Goal: Transaction & Acquisition: Purchase product/service

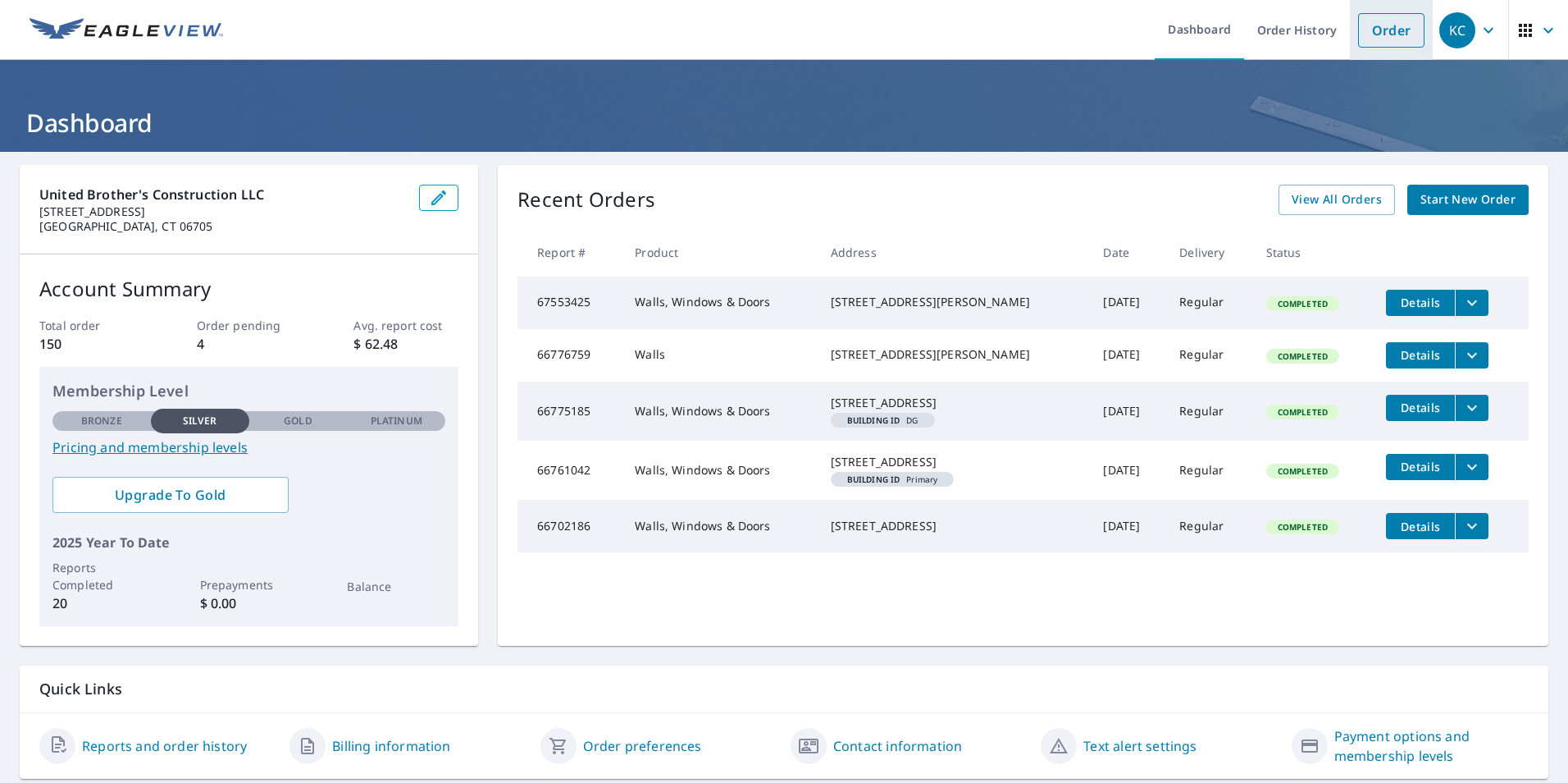
click at [1389, 23] on link "Order" at bounding box center [1391, 30] width 66 height 35
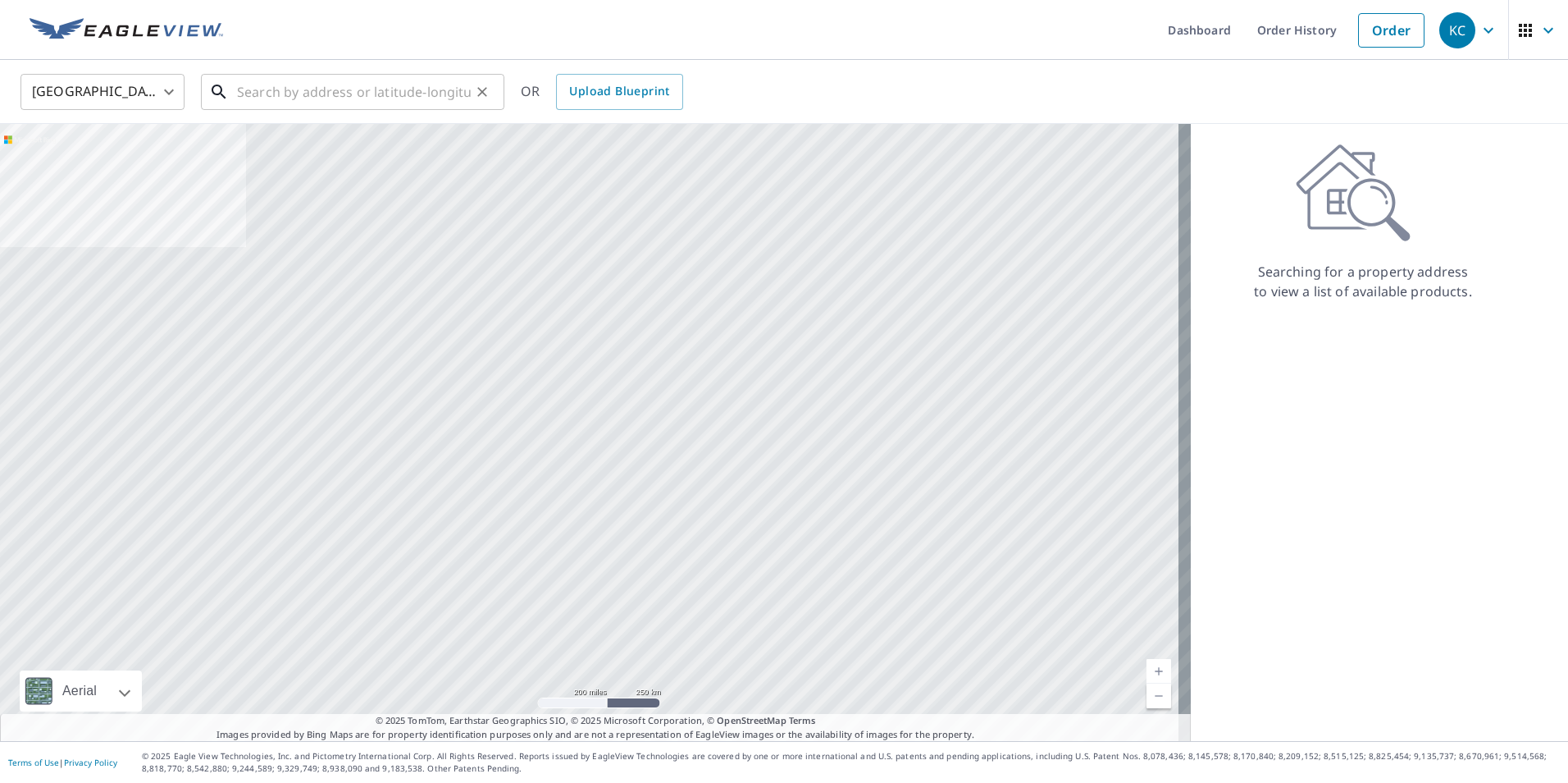
click at [430, 93] on input "text" at bounding box center [353, 92] width 233 height 46
click at [351, 86] on input "text" at bounding box center [353, 92] width 233 height 46
paste input "[STREET_ADDRESS]"
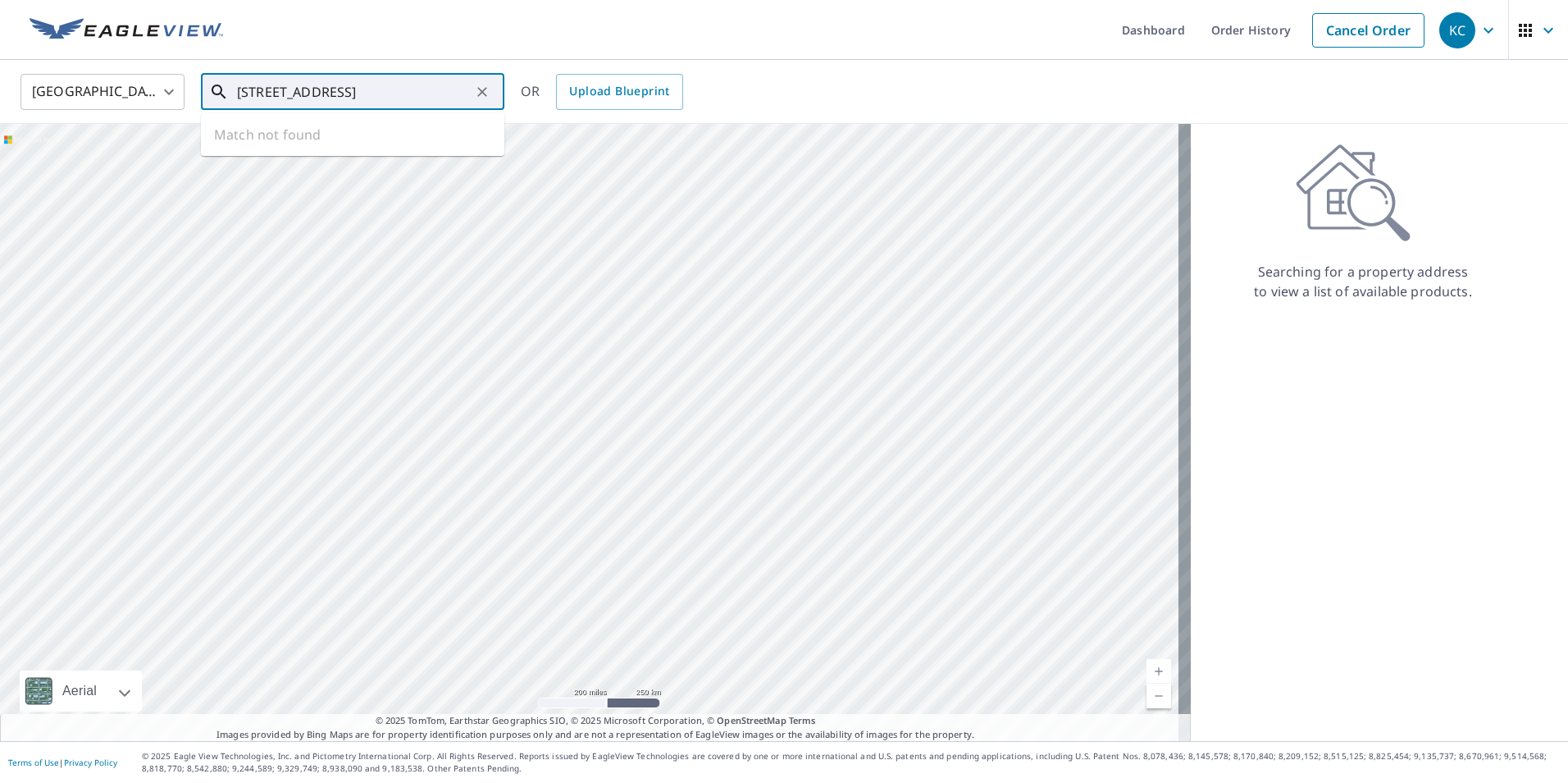
scroll to position [0, 51]
type input "[STREET_ADDRESS]"
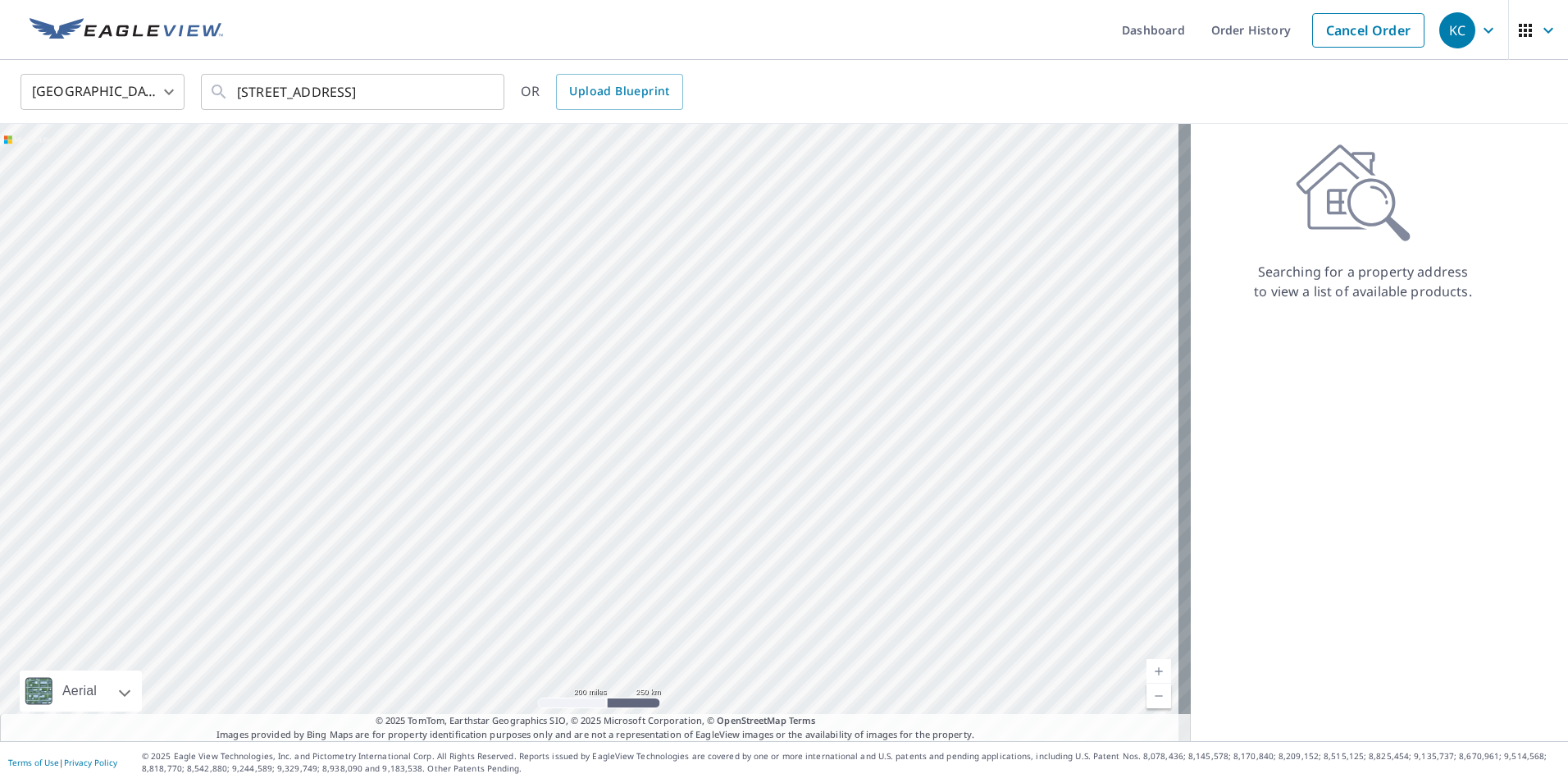
scroll to position [0, 0]
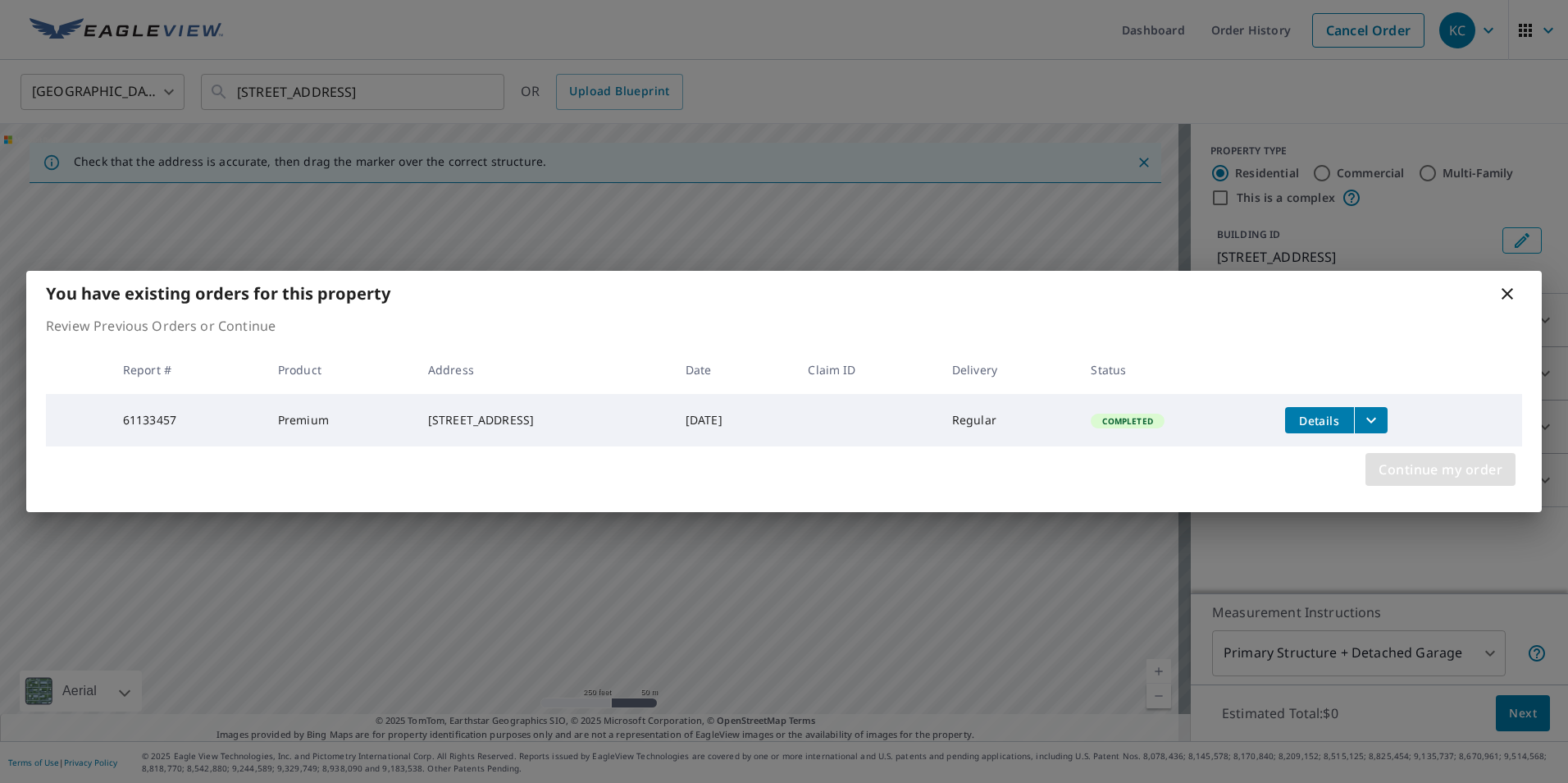
click at [1433, 471] on span "Continue my order" at bounding box center [1440, 469] width 123 height 23
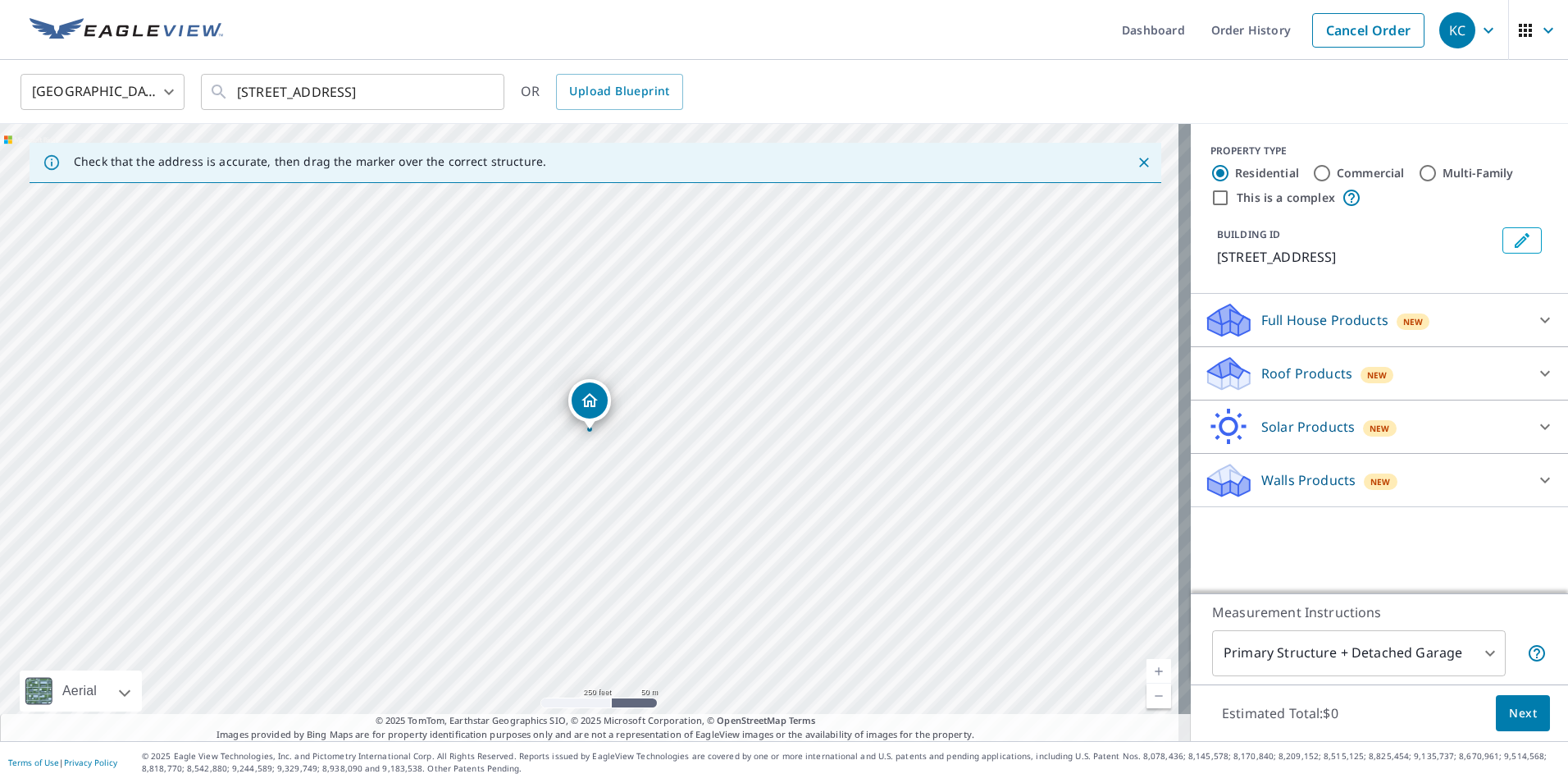
click at [1484, 476] on div "Walls Products New" at bounding box center [1365, 481] width 321 height 38
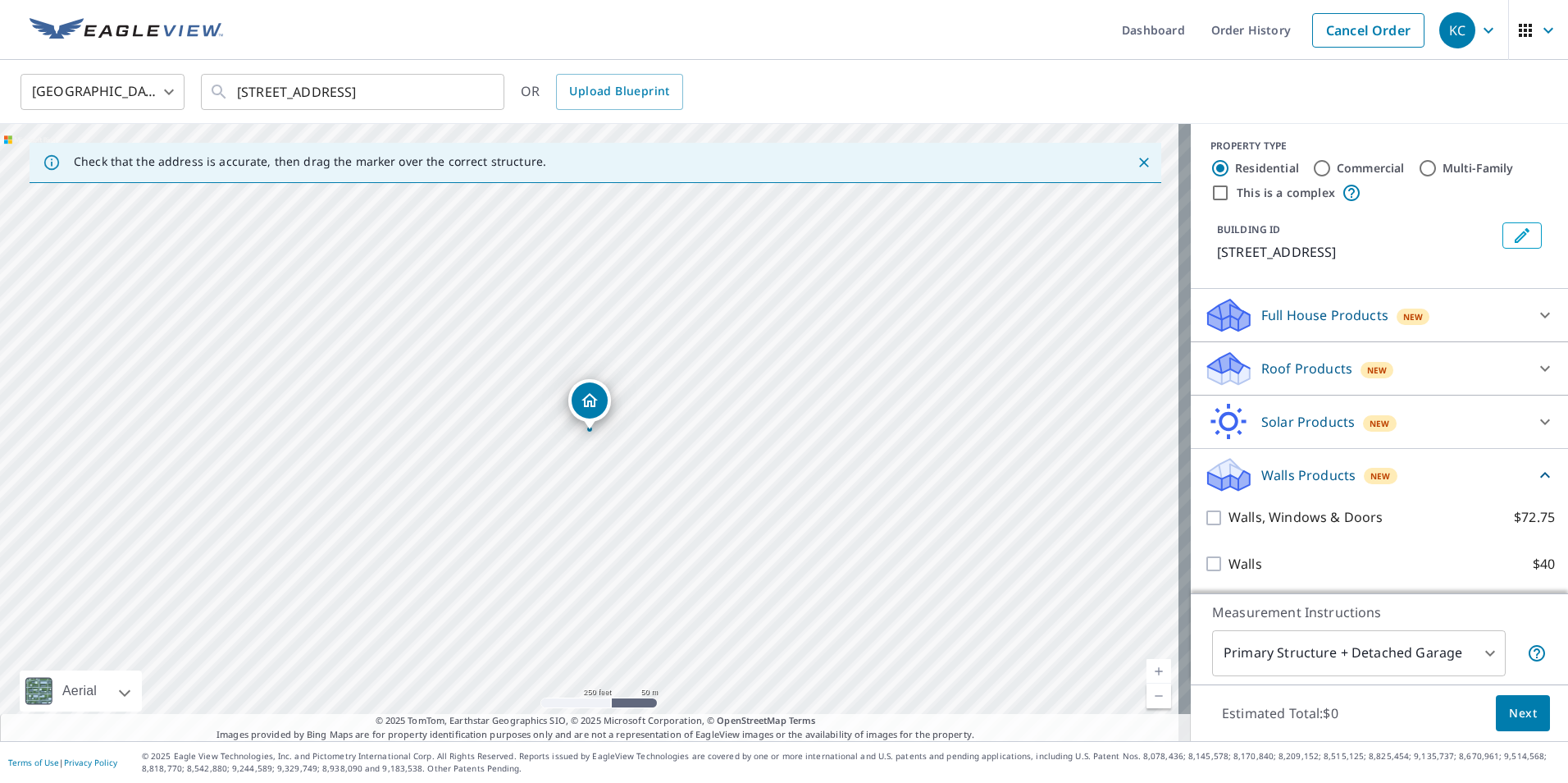
scroll to position [5, 0]
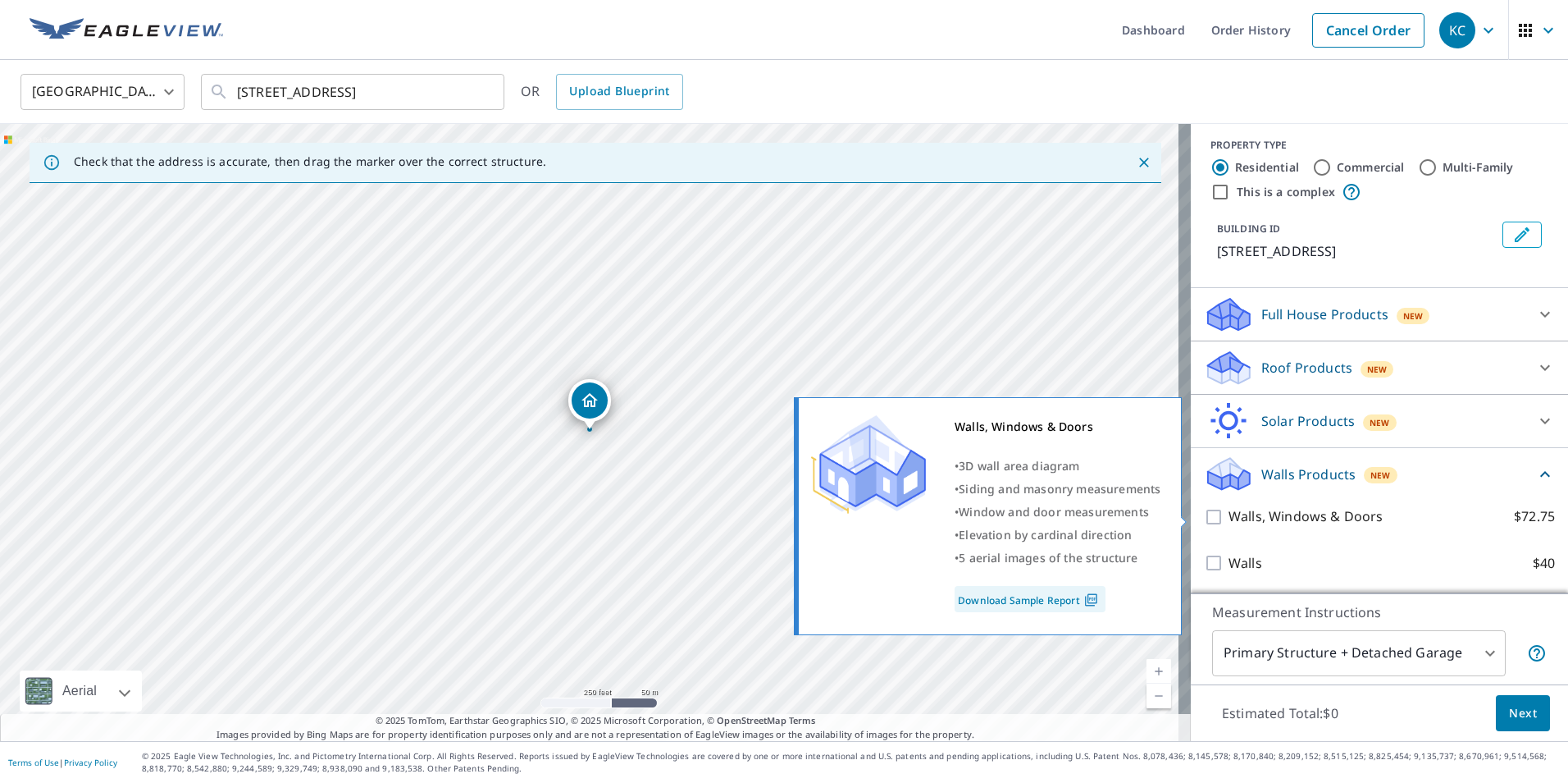
click at [1228, 515] on p "Walls, Windows & Doors" at bounding box center [1306, 516] width 154 height 21
click at [1227, 515] on input "Walls, Windows & Doors $72.75" at bounding box center [1216, 517] width 25 height 20
checkbox input "true"
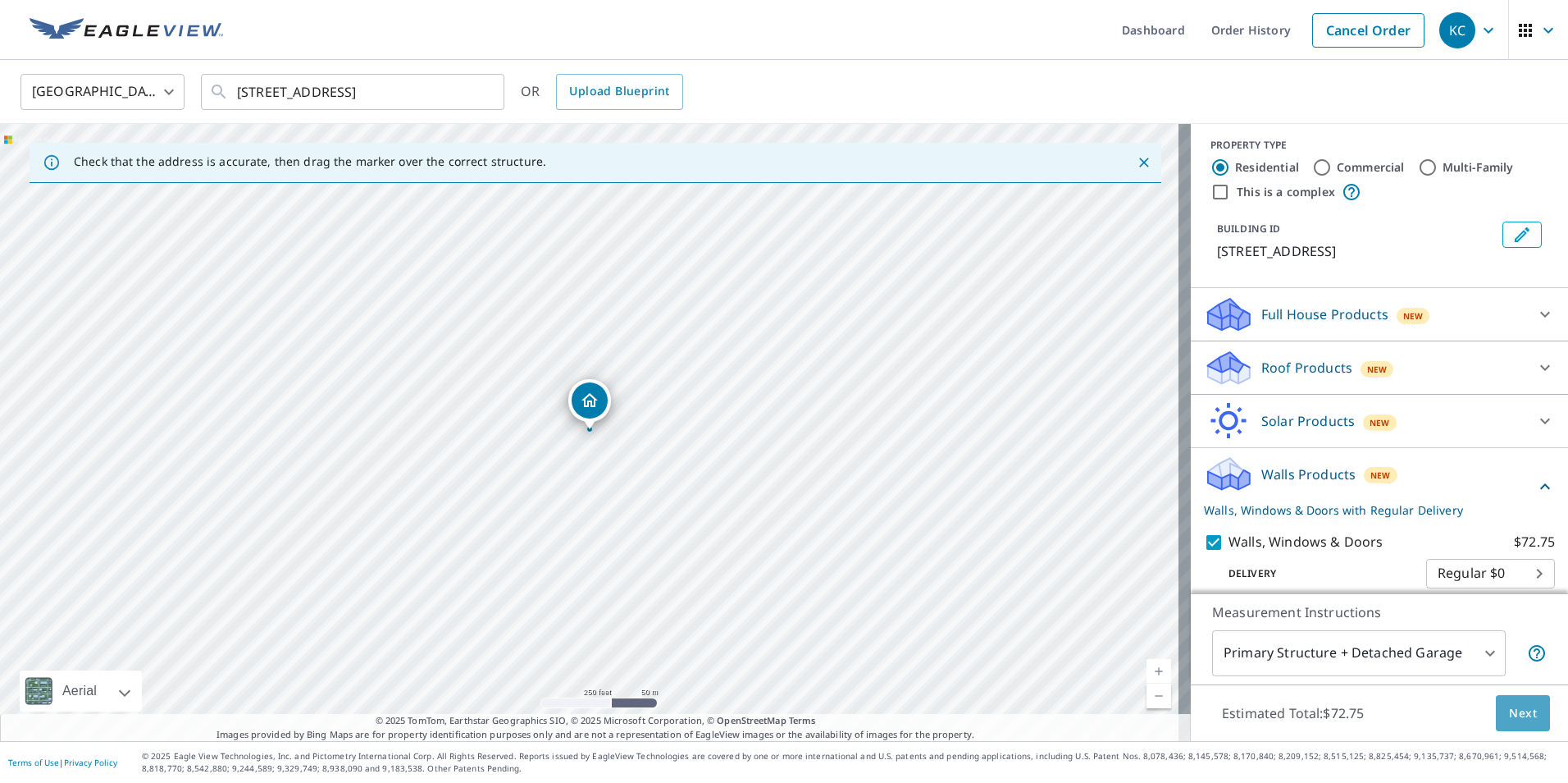
click at [1509, 715] on span "Next" at bounding box center [1523, 713] width 28 height 21
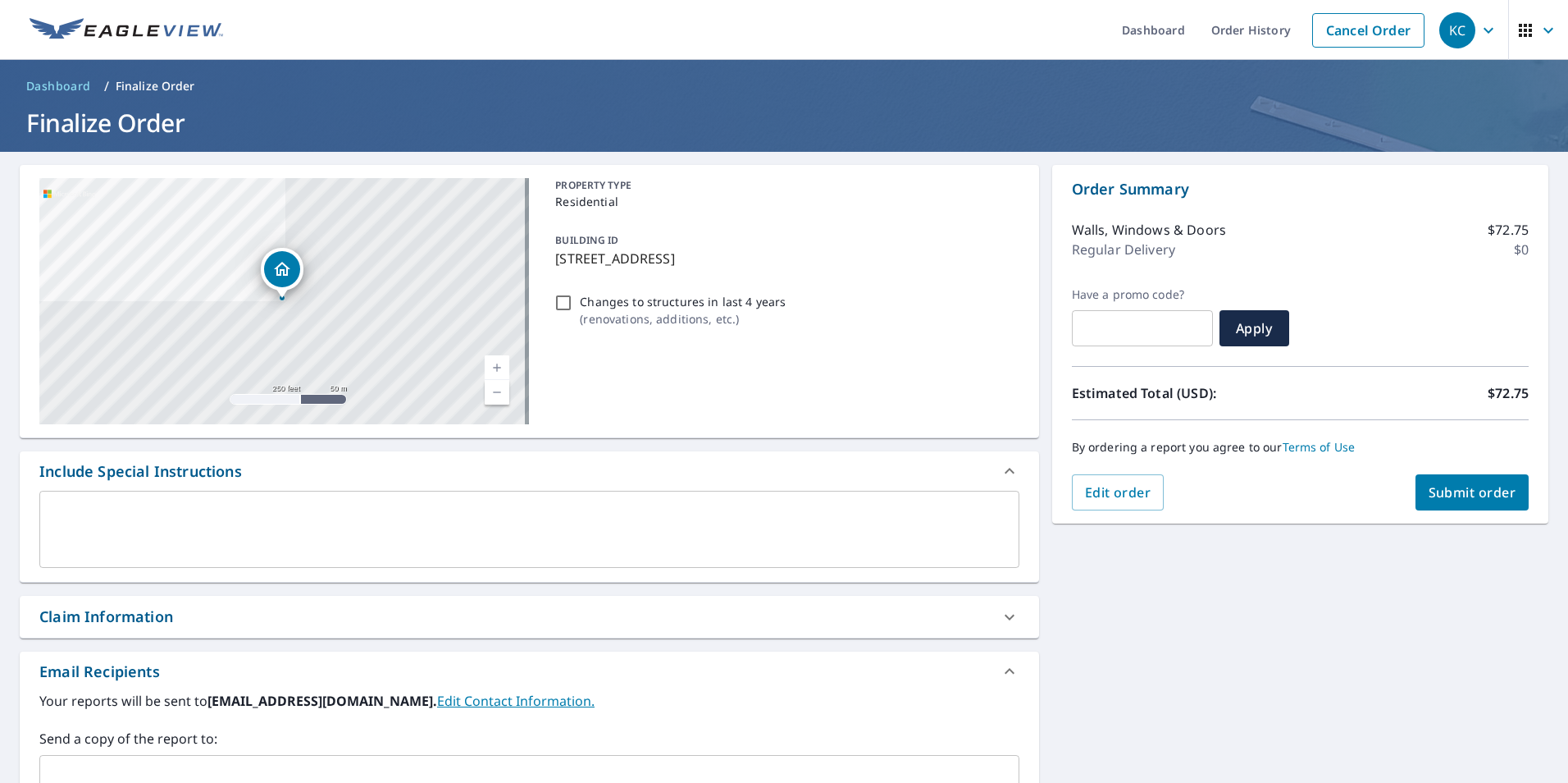
click at [1428, 496] on span "Submit order" at bounding box center [1472, 492] width 88 height 18
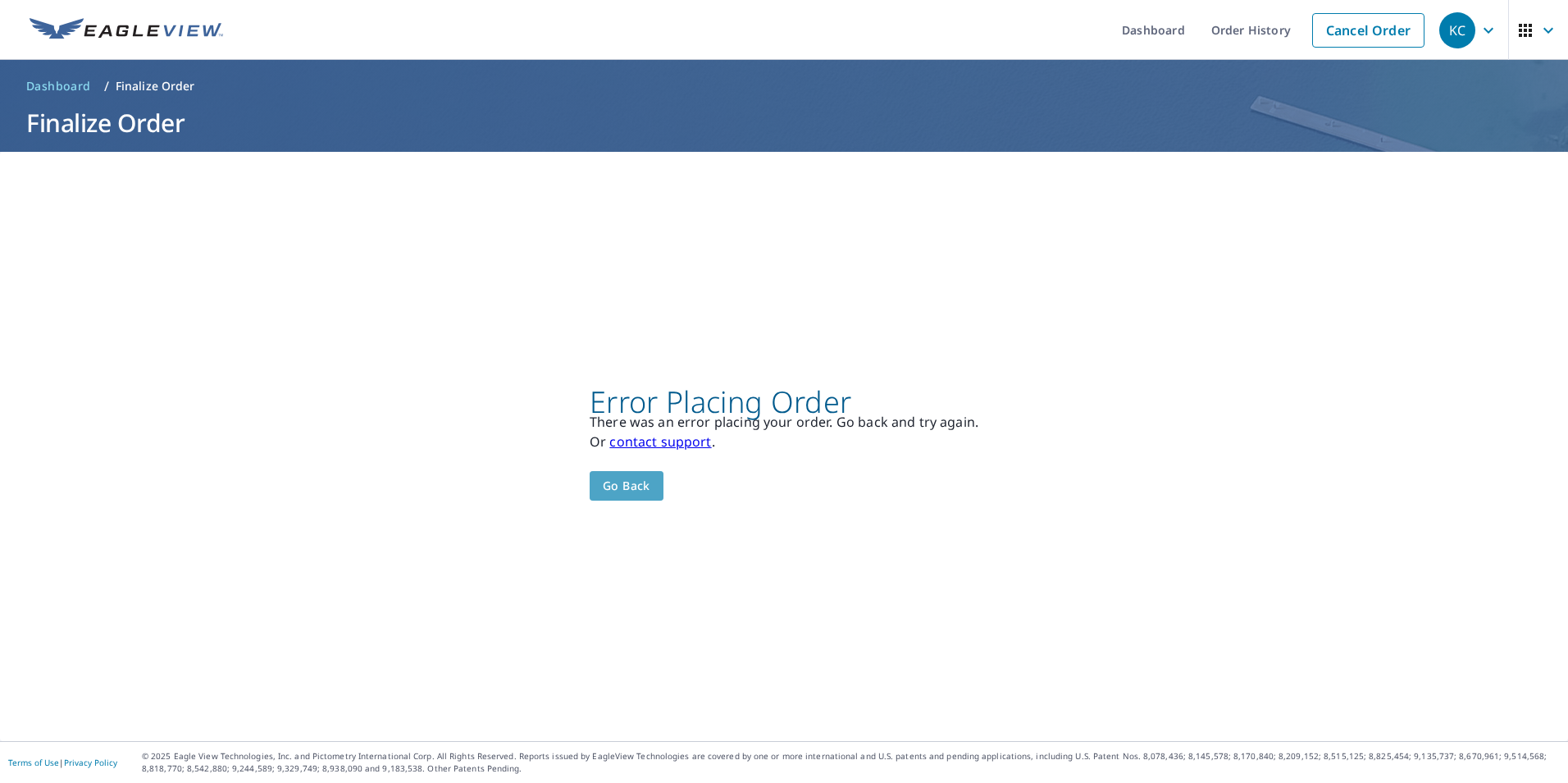
click at [617, 480] on span "Go back" at bounding box center [626, 486] width 47 height 21
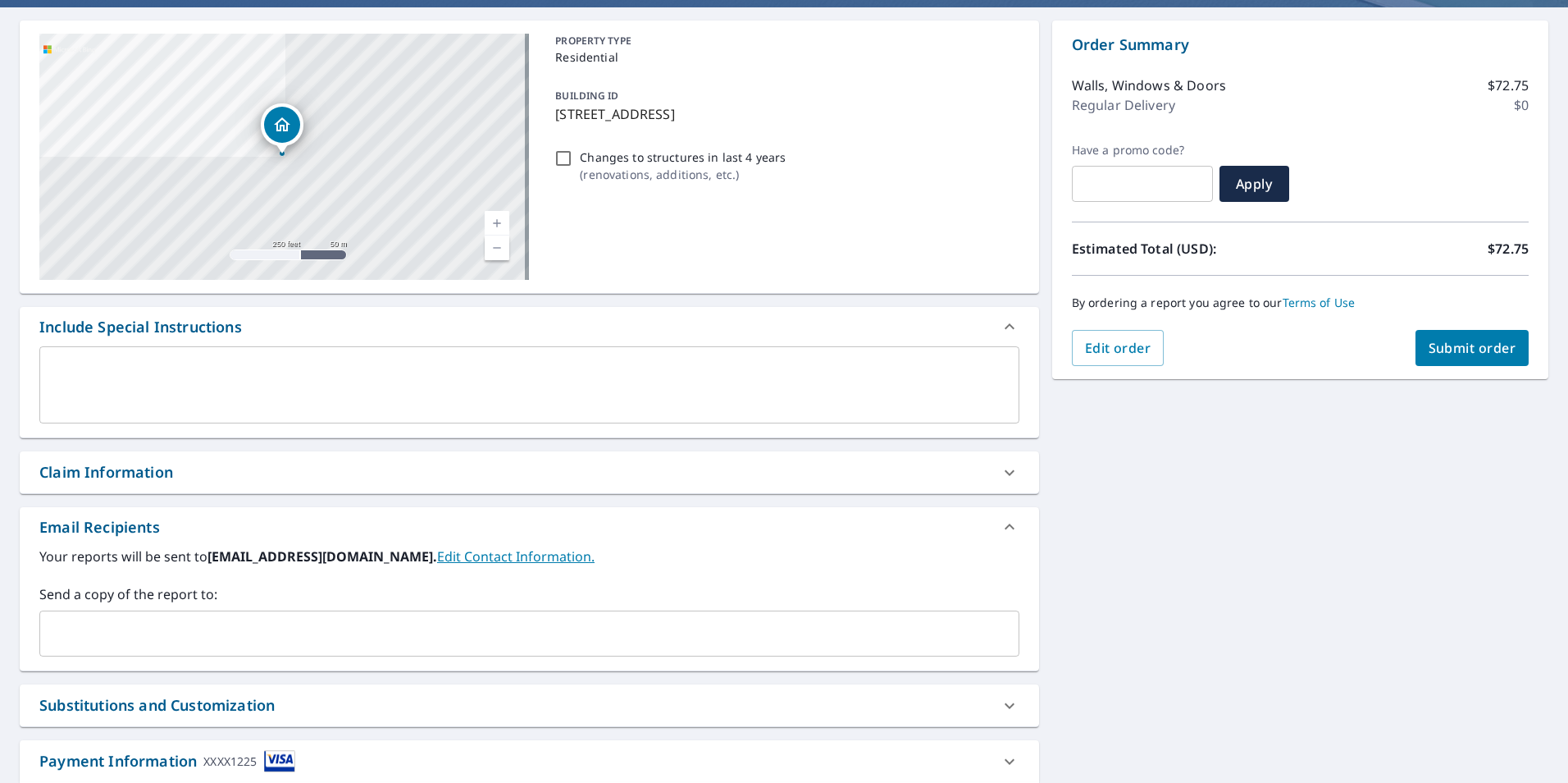
scroll to position [250, 0]
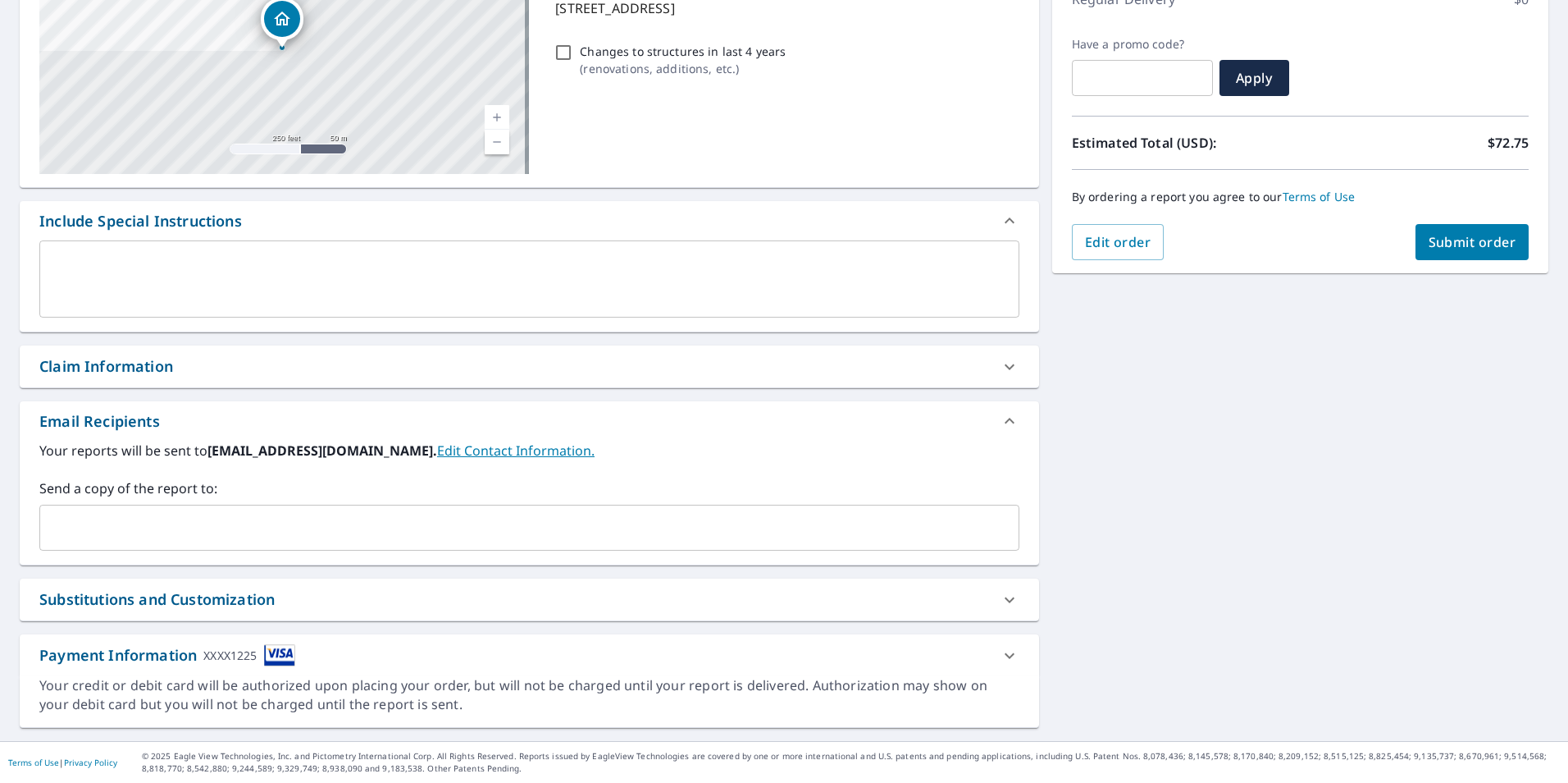
click at [251, 656] on div "XXXX1225" at bounding box center [230, 655] width 54 height 22
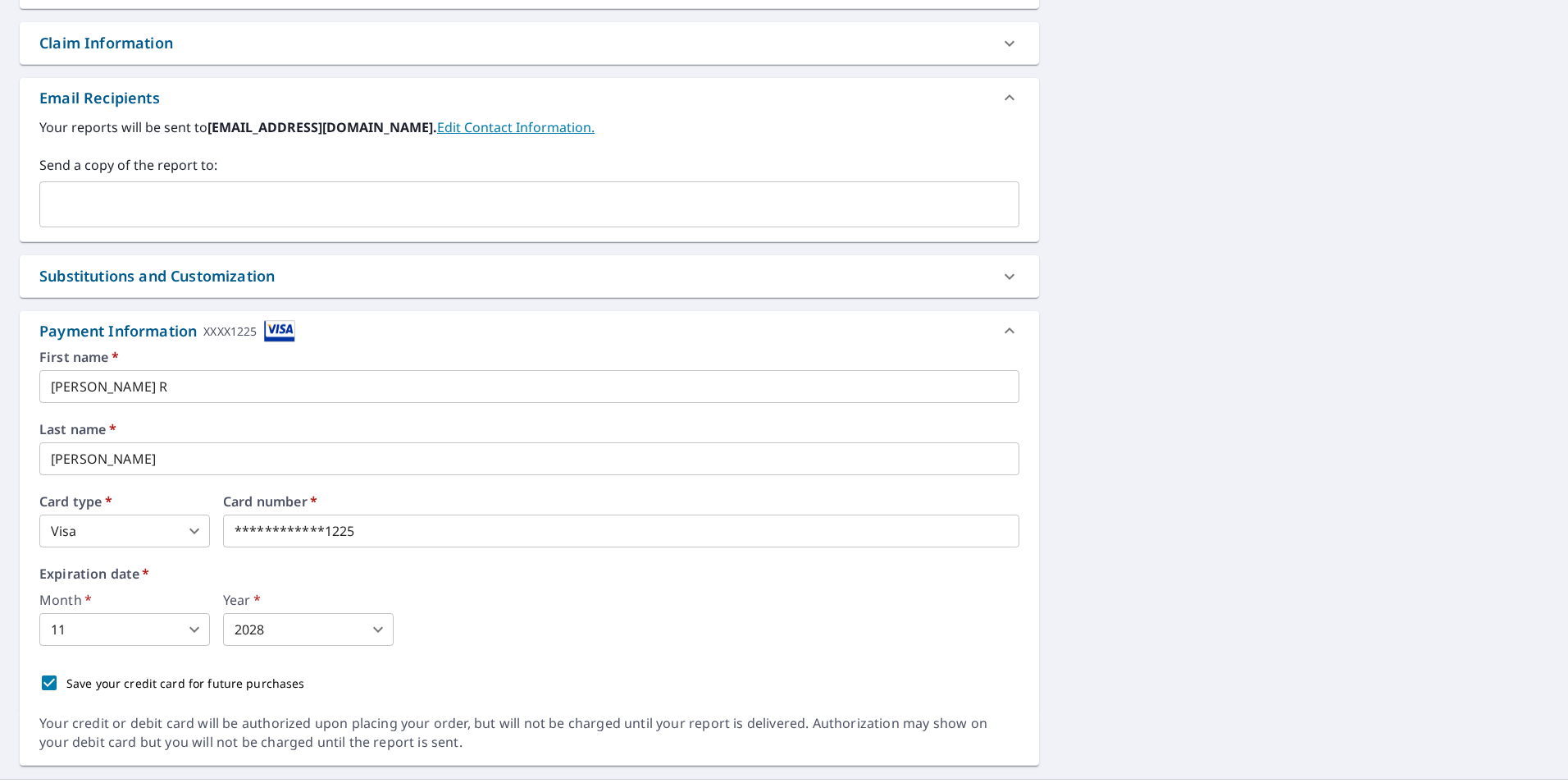
scroll to position [579, 0]
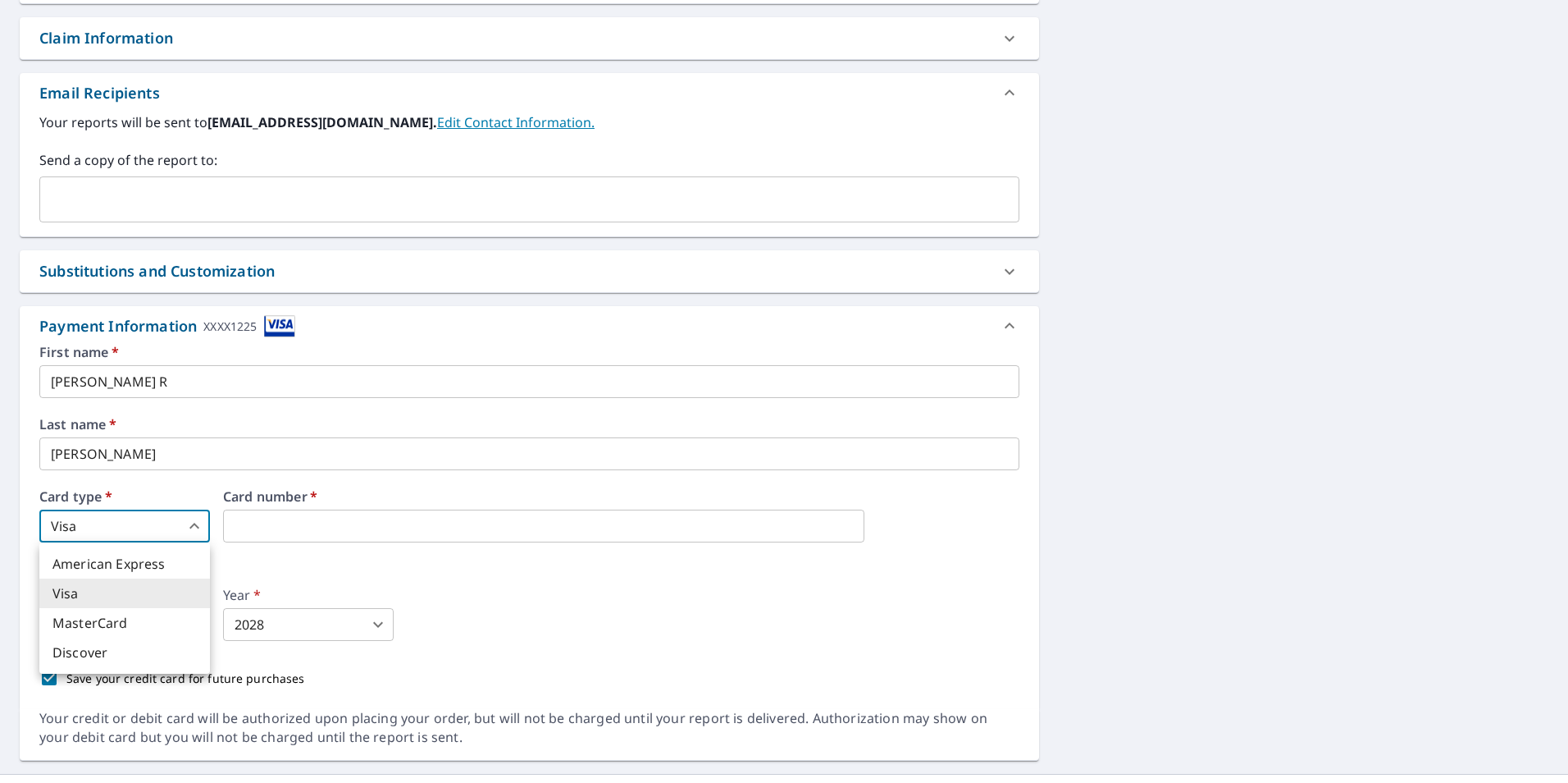
click at [166, 527] on body "KC KC Dashboard Order History Cancel Order KC Dashboard / Finalize Order Finali…" at bounding box center [784, 392] width 1568 height 783
click at [487, 610] on div at bounding box center [784, 392] width 1568 height 783
click at [173, 386] on input "[PERSON_NAME] R" at bounding box center [528, 382] width 980 height 33
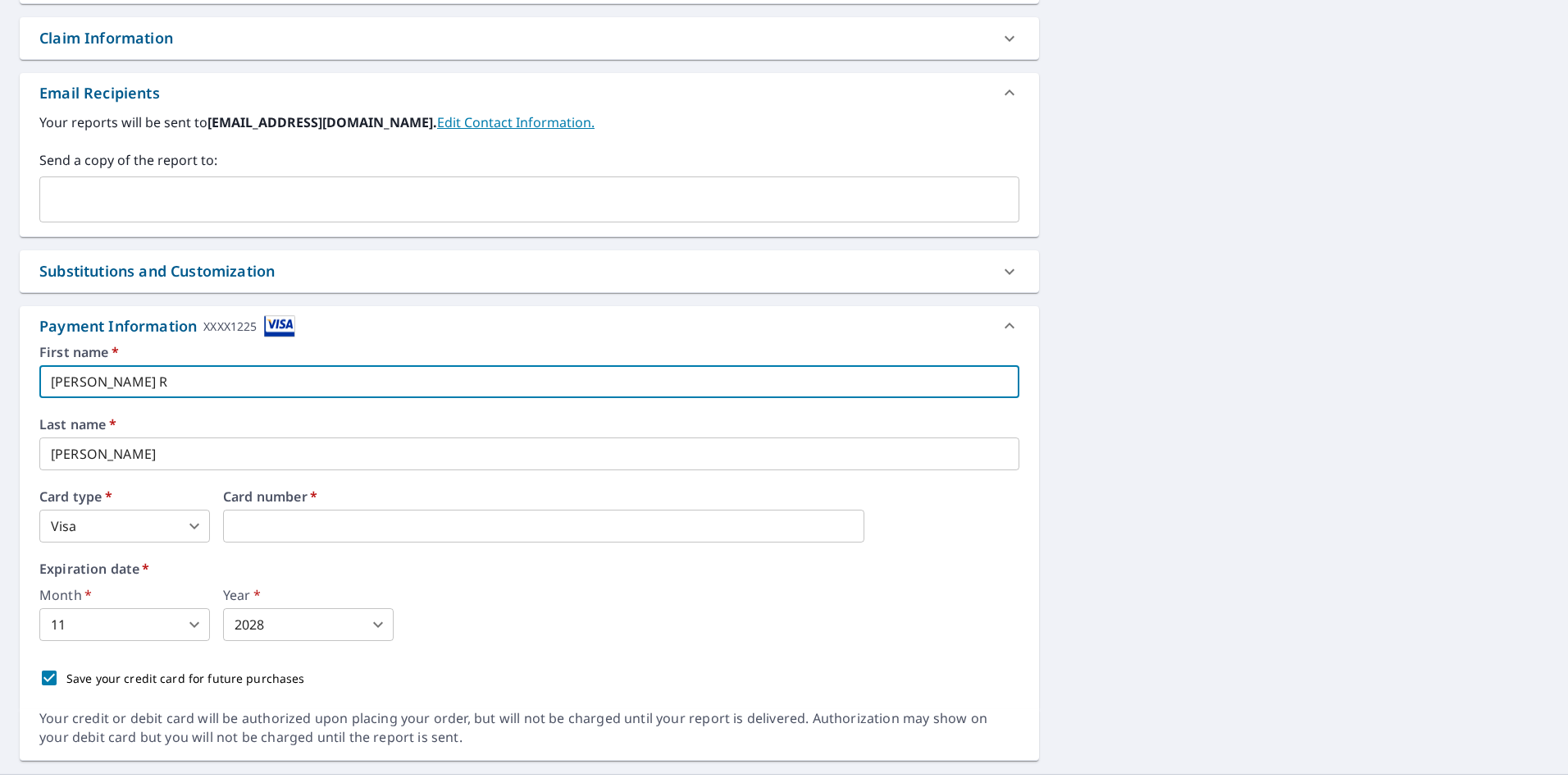
drag, startPoint x: 173, startPoint y: 386, endPoint x: 5, endPoint y: 382, distance: 168.0
click at [5, 382] on div "[STREET_ADDRESS] Aerial Road A standard road map Aerial A detailed look from ab…" at bounding box center [784, 173] width 1568 height 1200
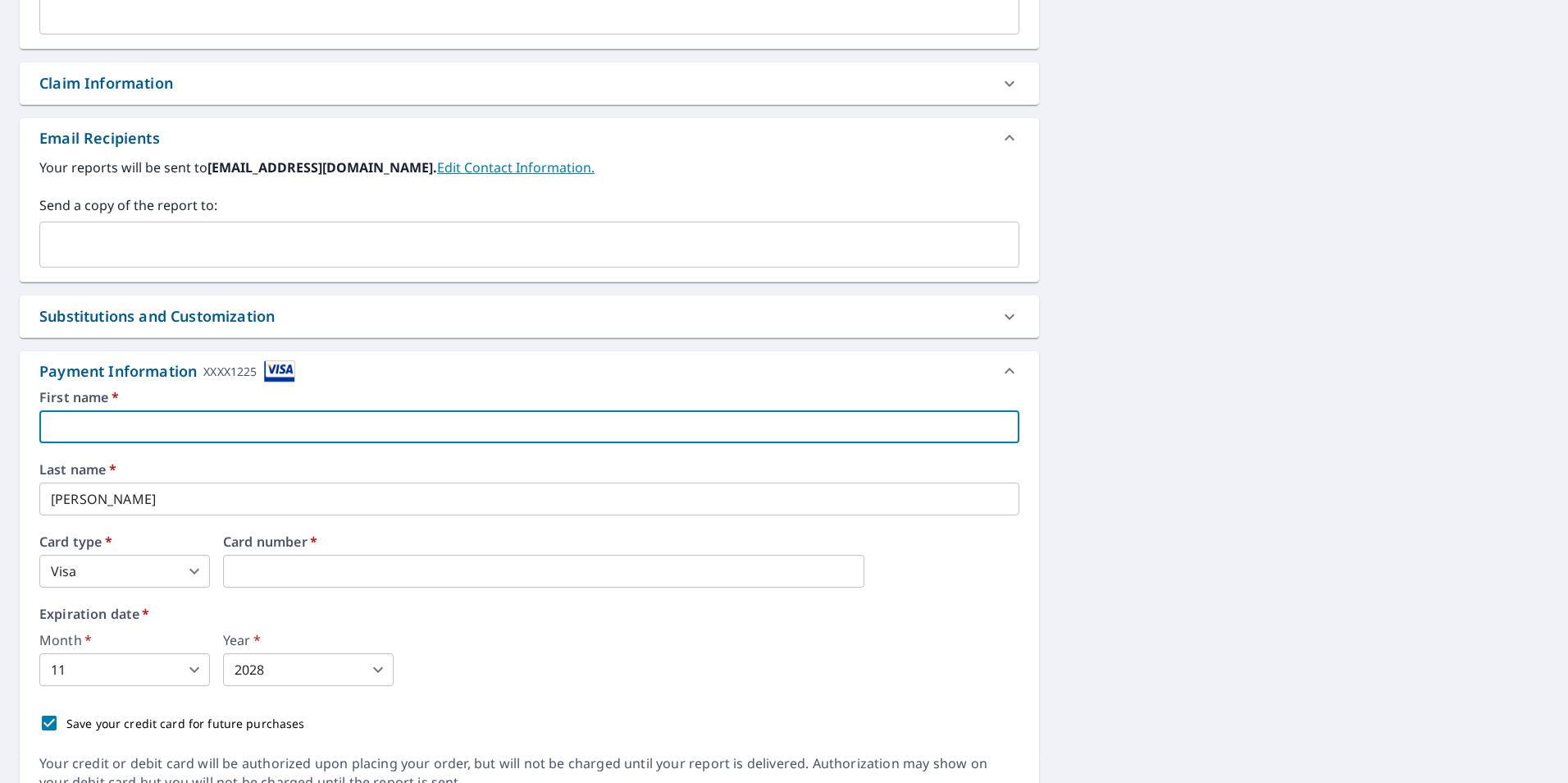
scroll to position [611, 0]
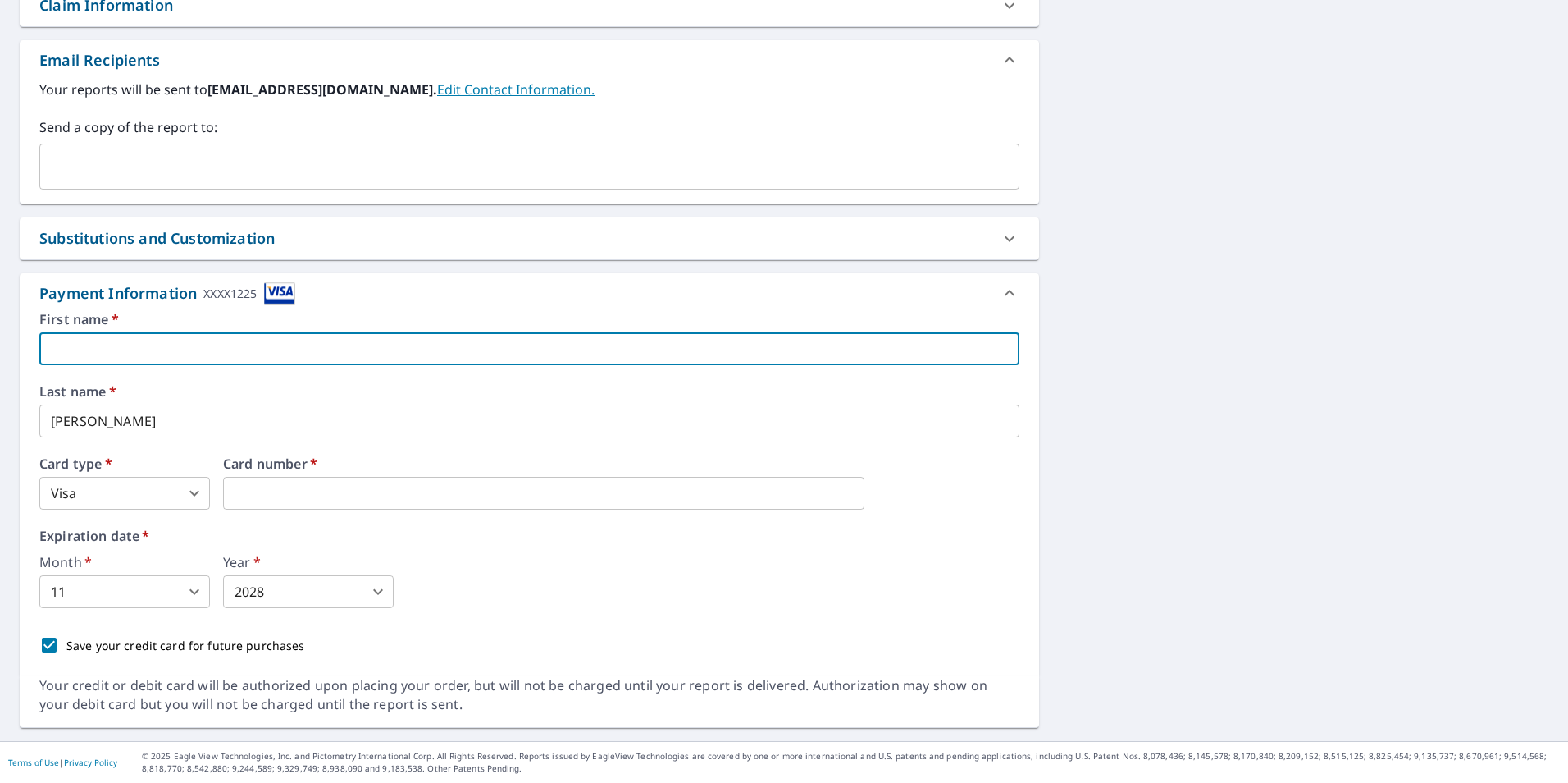
click at [79, 339] on input "text" at bounding box center [528, 349] width 980 height 33
click at [100, 339] on input "text" at bounding box center [528, 349] width 980 height 33
type input "[PERSON_NAME]"
type input "[EMAIL_ADDRESS][DOMAIN_NAME]"
click at [994, 164] on icon "Clear" at bounding box center [1002, 166] width 16 height 16
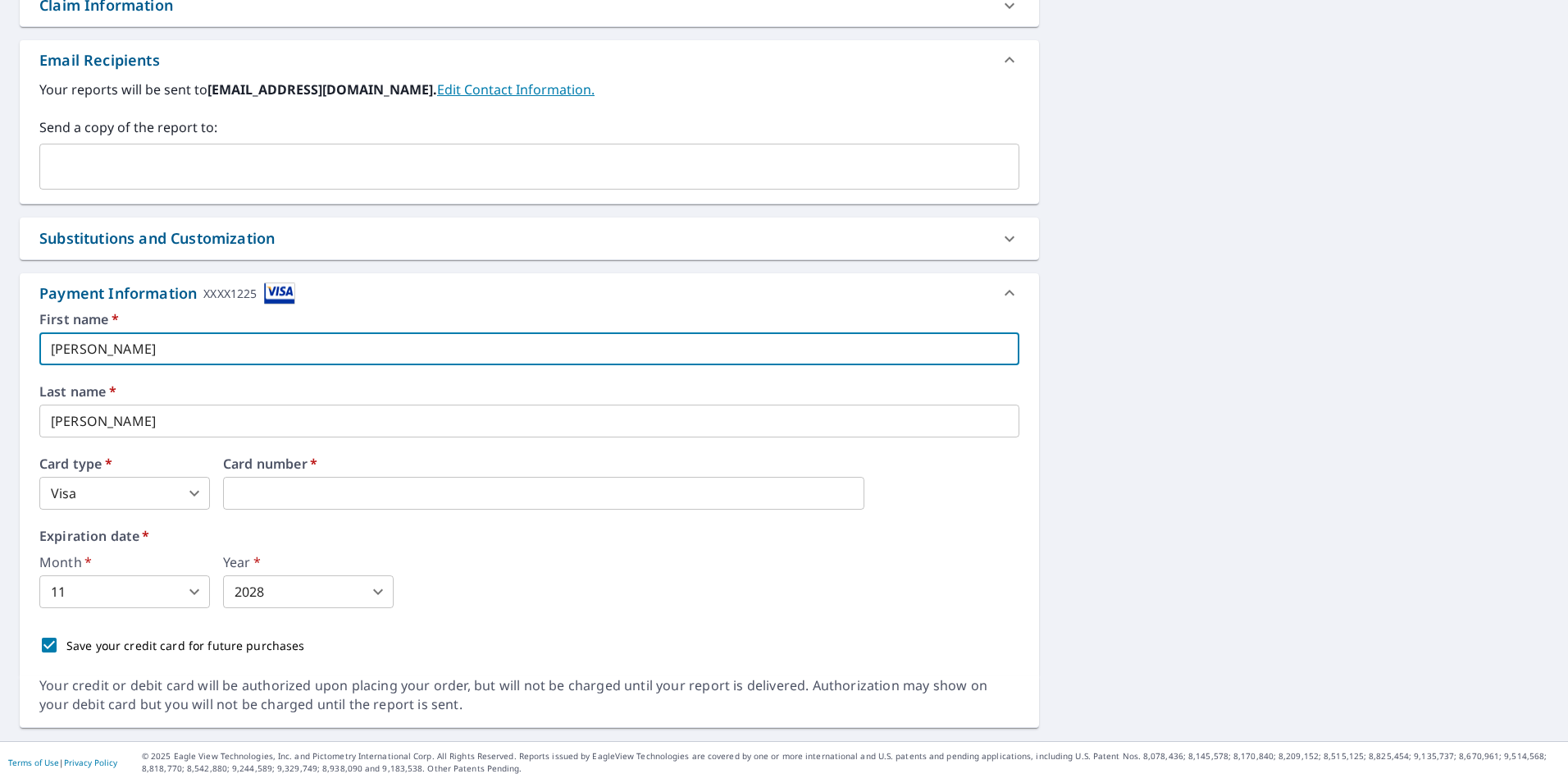
click at [124, 354] on input "[PERSON_NAME]" at bounding box center [528, 349] width 980 height 33
type input "C"
type input "[PERSON_NAME]"
click at [139, 418] on input "[PERSON_NAME]" at bounding box center [528, 421] width 980 height 33
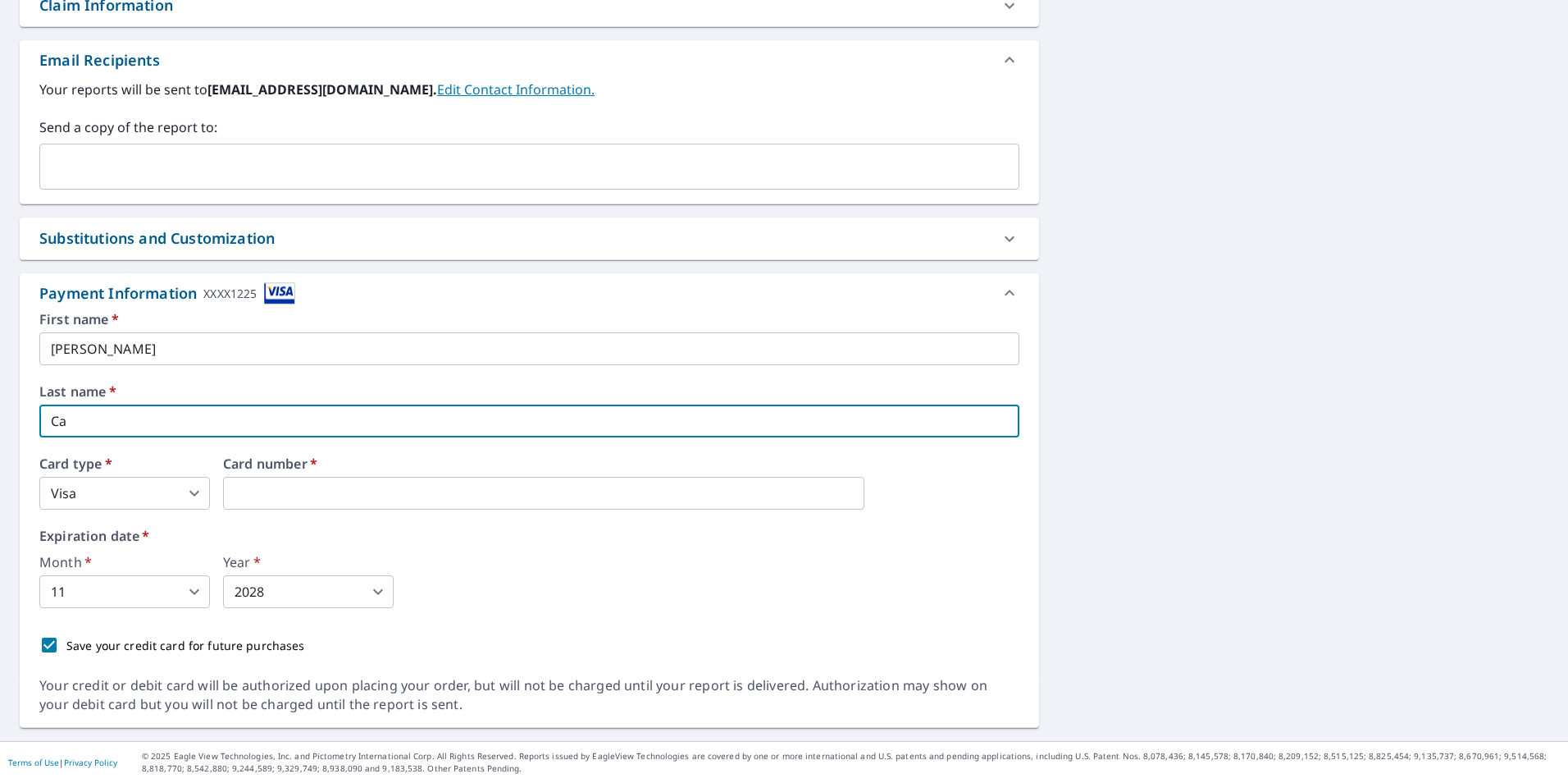
type input "C"
click at [84, 423] on input "QUIZPI" at bounding box center [528, 421] width 980 height 33
type input "[PERSON_NAME]"
click at [132, 490] on body "KC KC Dashboard Order History Cancel Order KC Dashboard / Finalize Order Finali…" at bounding box center [784, 392] width 1568 height 783
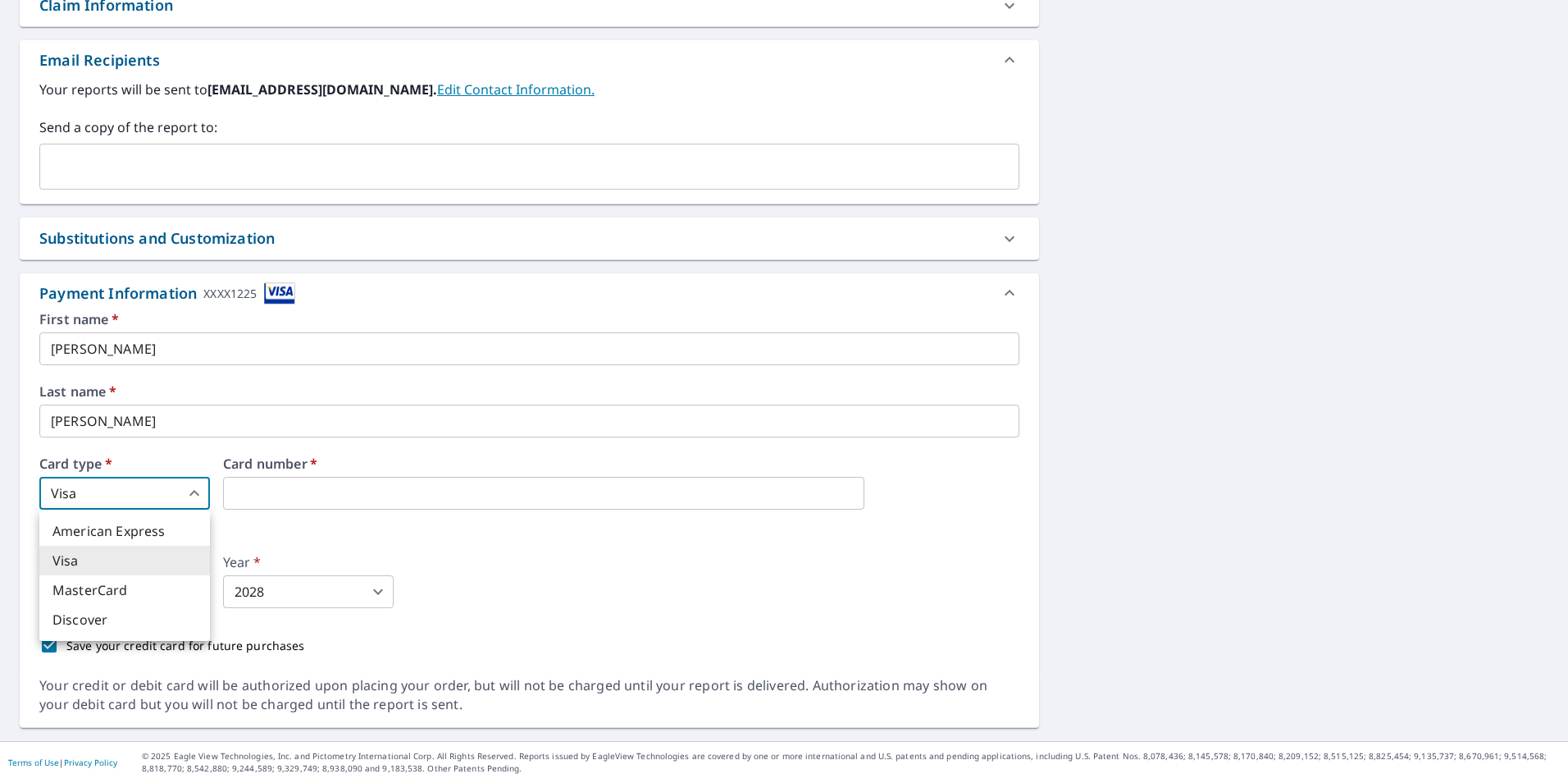
click at [139, 489] on div at bounding box center [784, 392] width 1568 height 783
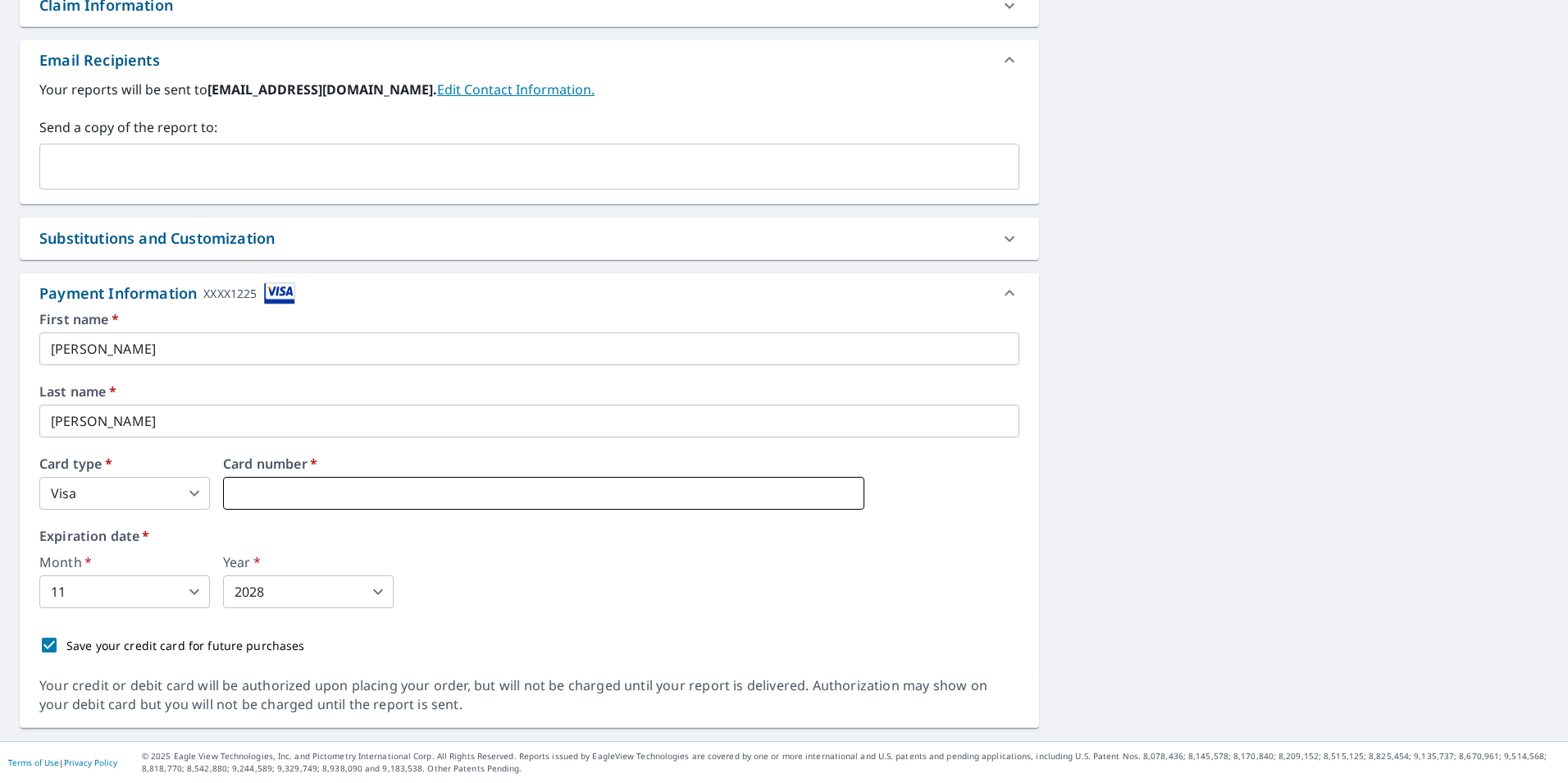
click at [427, 507] on iframe at bounding box center [544, 493] width 641 height 33
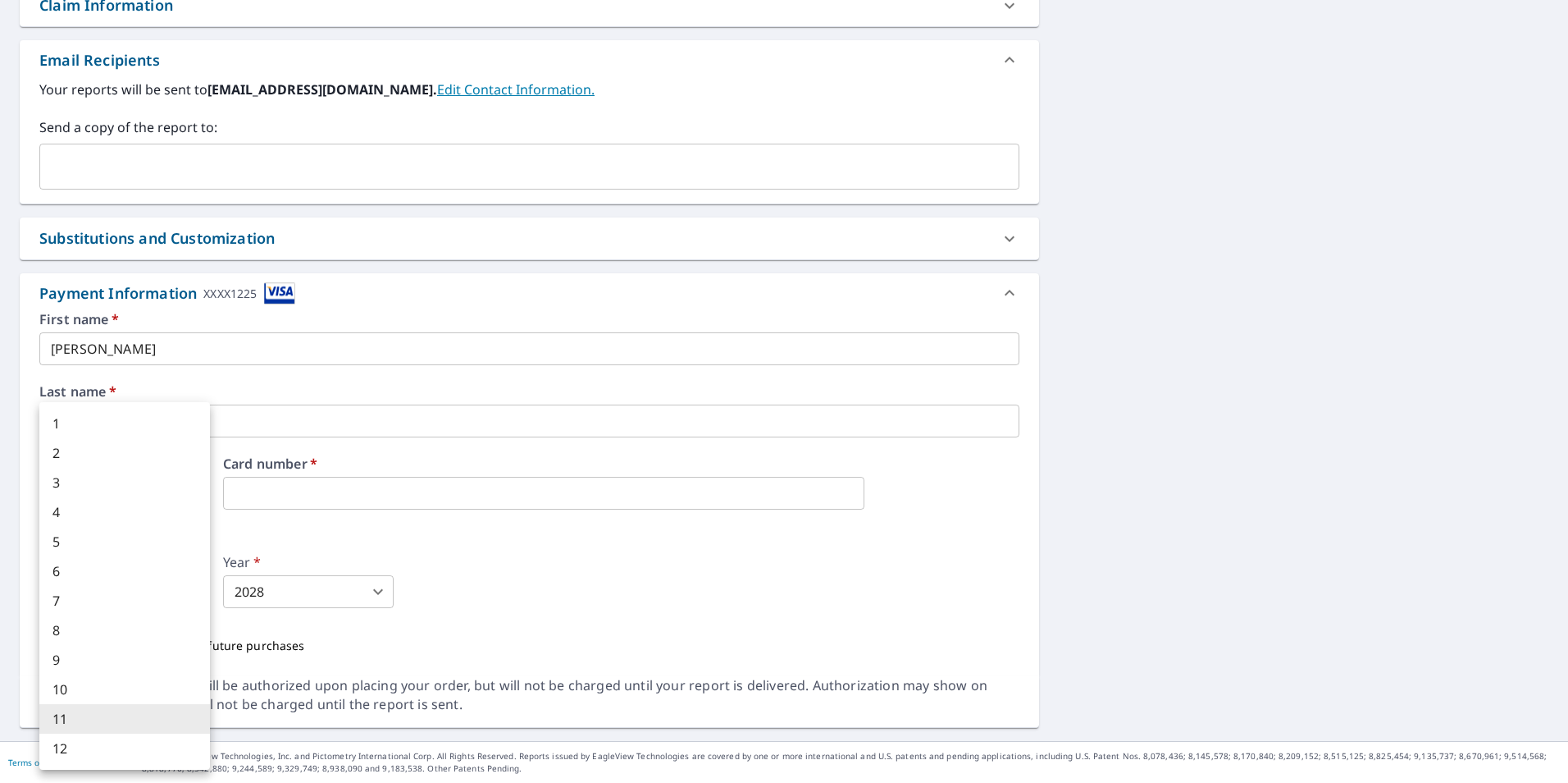
click at [189, 589] on body "KC KC Dashboard Order History Cancel Order KC Dashboard / Finalize Order Finali…" at bounding box center [784, 392] width 1568 height 783
click at [101, 718] on li "11" at bounding box center [124, 719] width 171 height 30
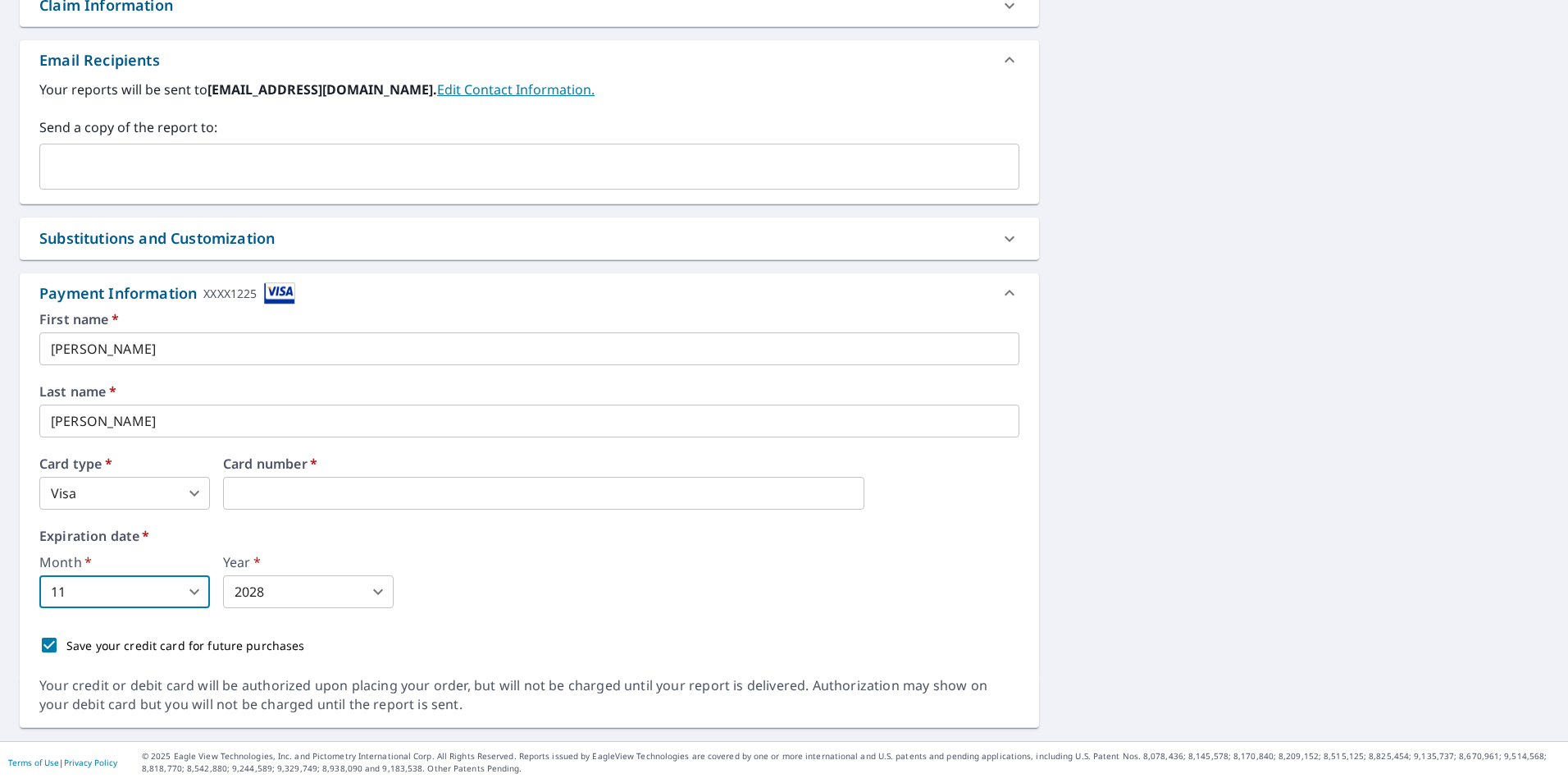
click at [298, 591] on body "KC KC Dashboard Order History Cancel Order KC Dashboard / Finalize Order Finali…" at bounding box center [784, 392] width 1568 height 783
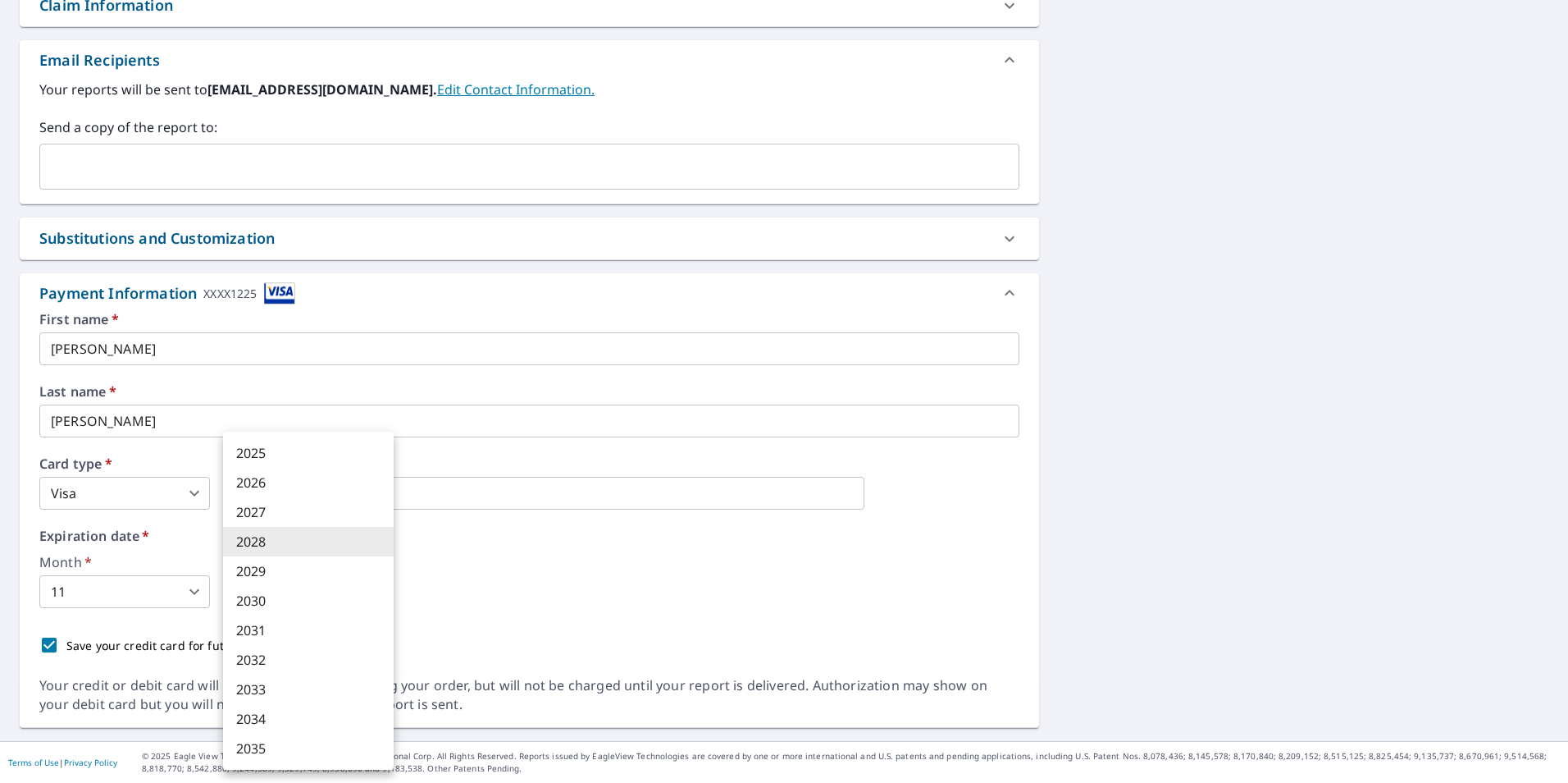
click at [259, 474] on li "2026" at bounding box center [309, 482] width 171 height 30
type input "2026"
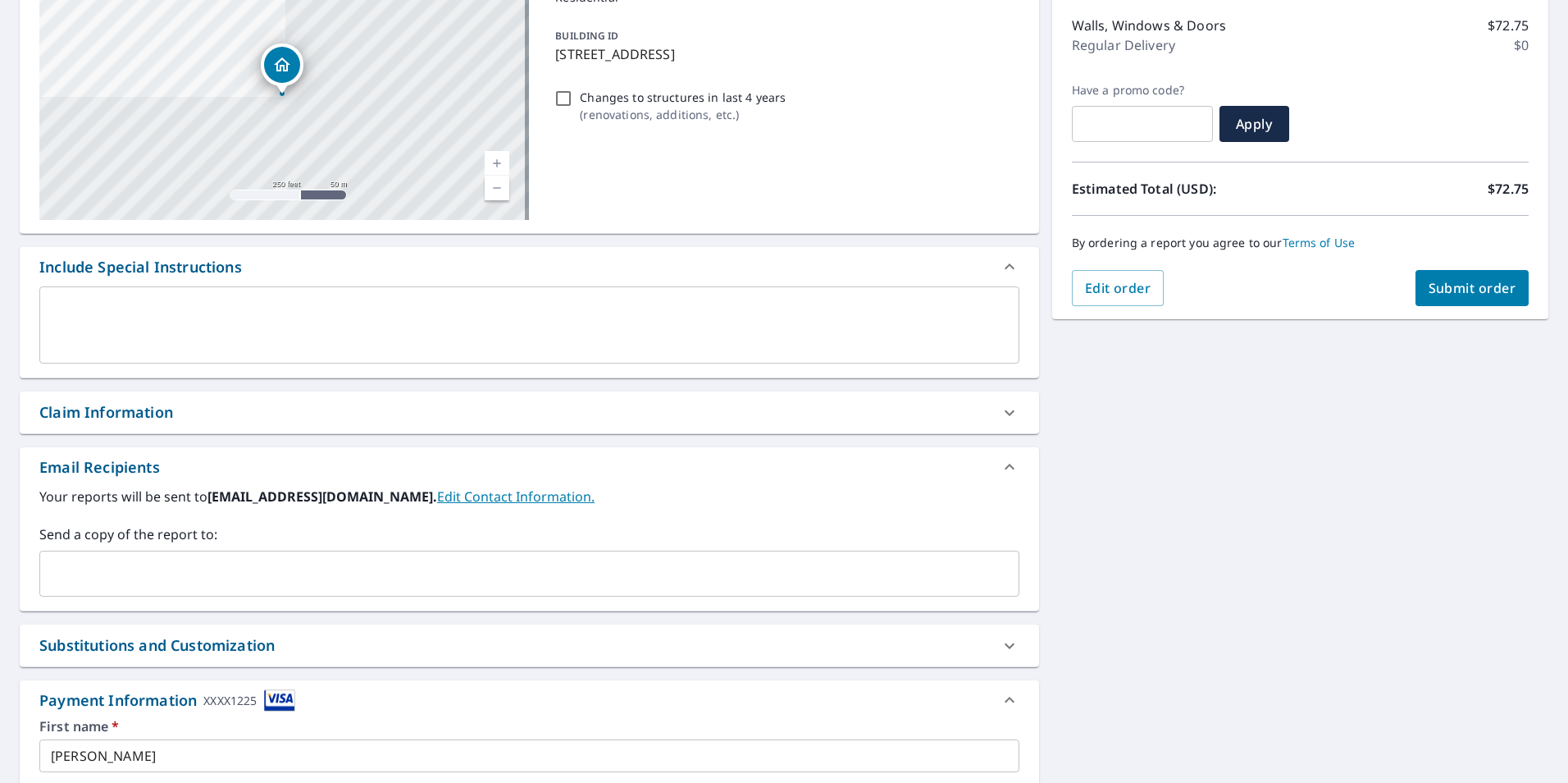
scroll to position [201, 0]
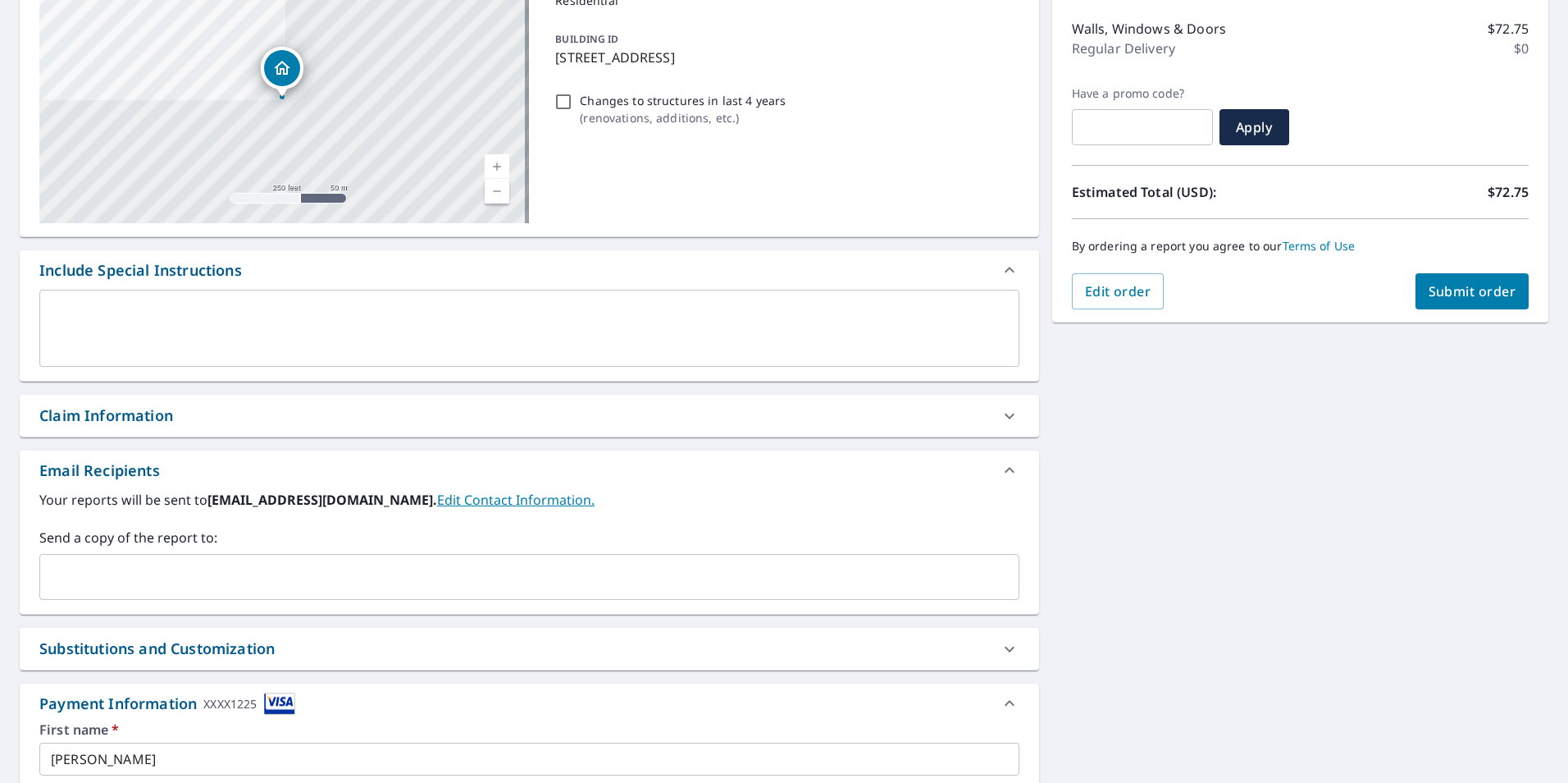
click at [1452, 295] on span "Submit order" at bounding box center [1472, 292] width 88 height 18
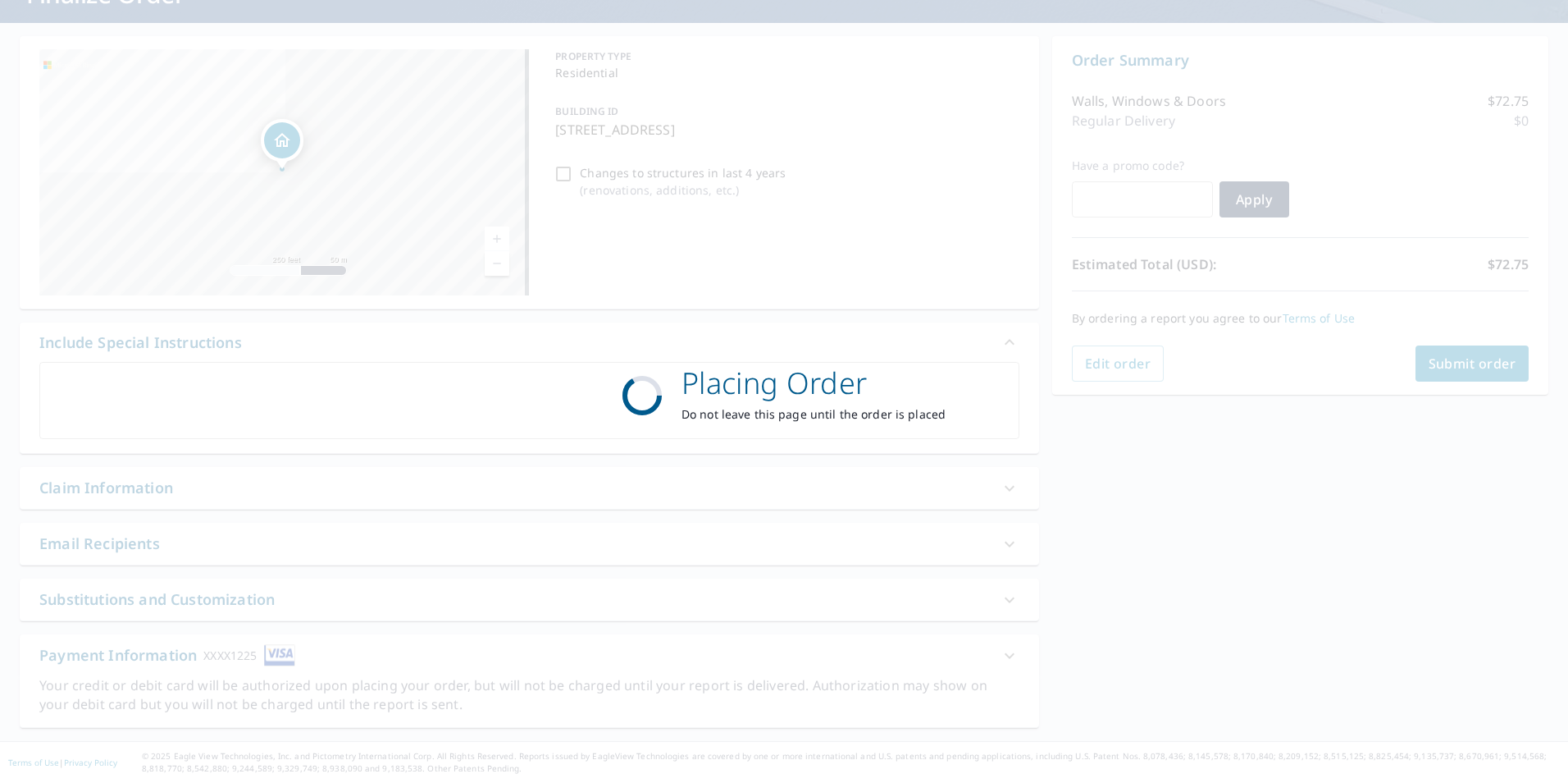
scroll to position [129, 0]
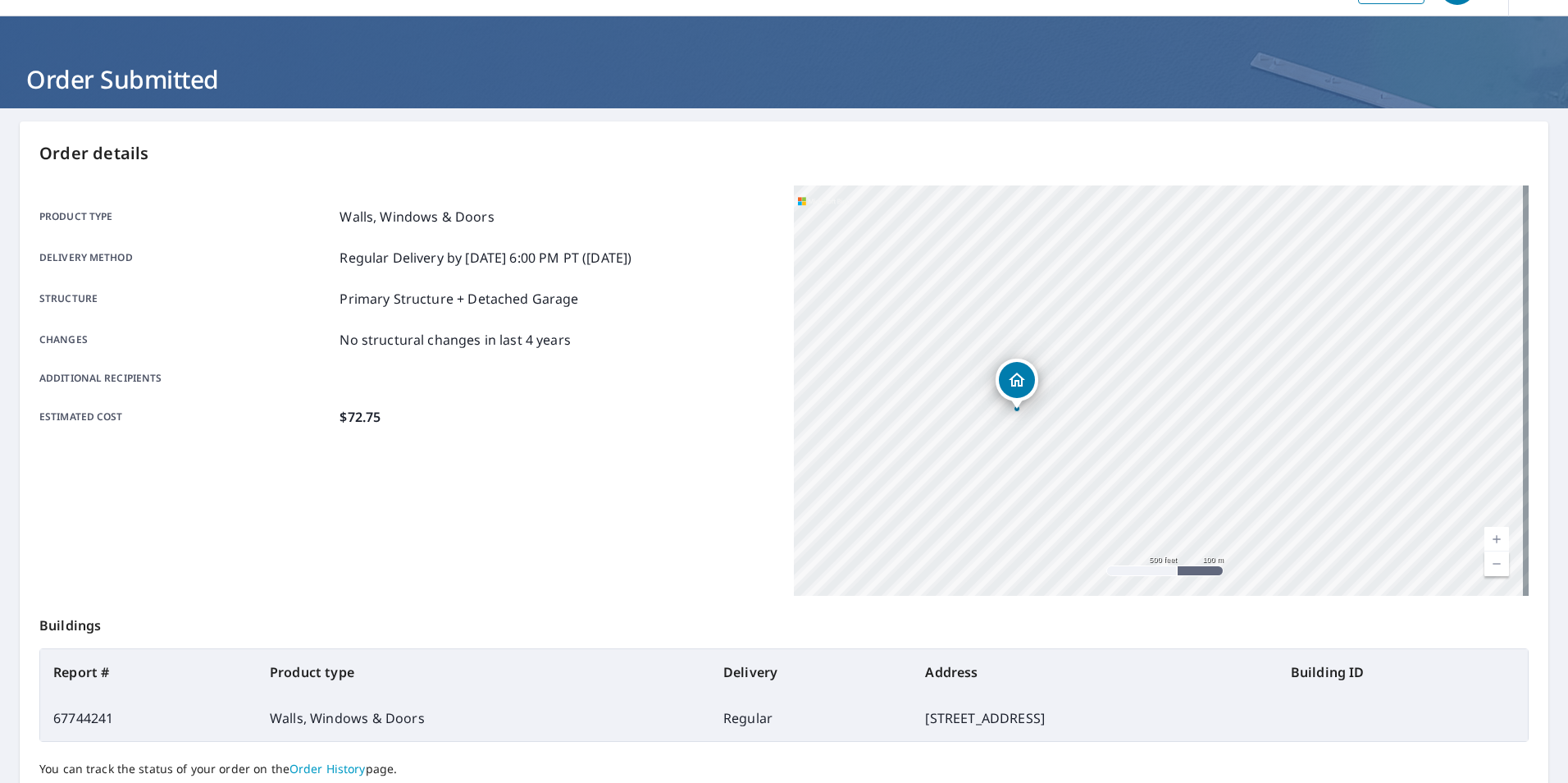
scroll to position [19, 0]
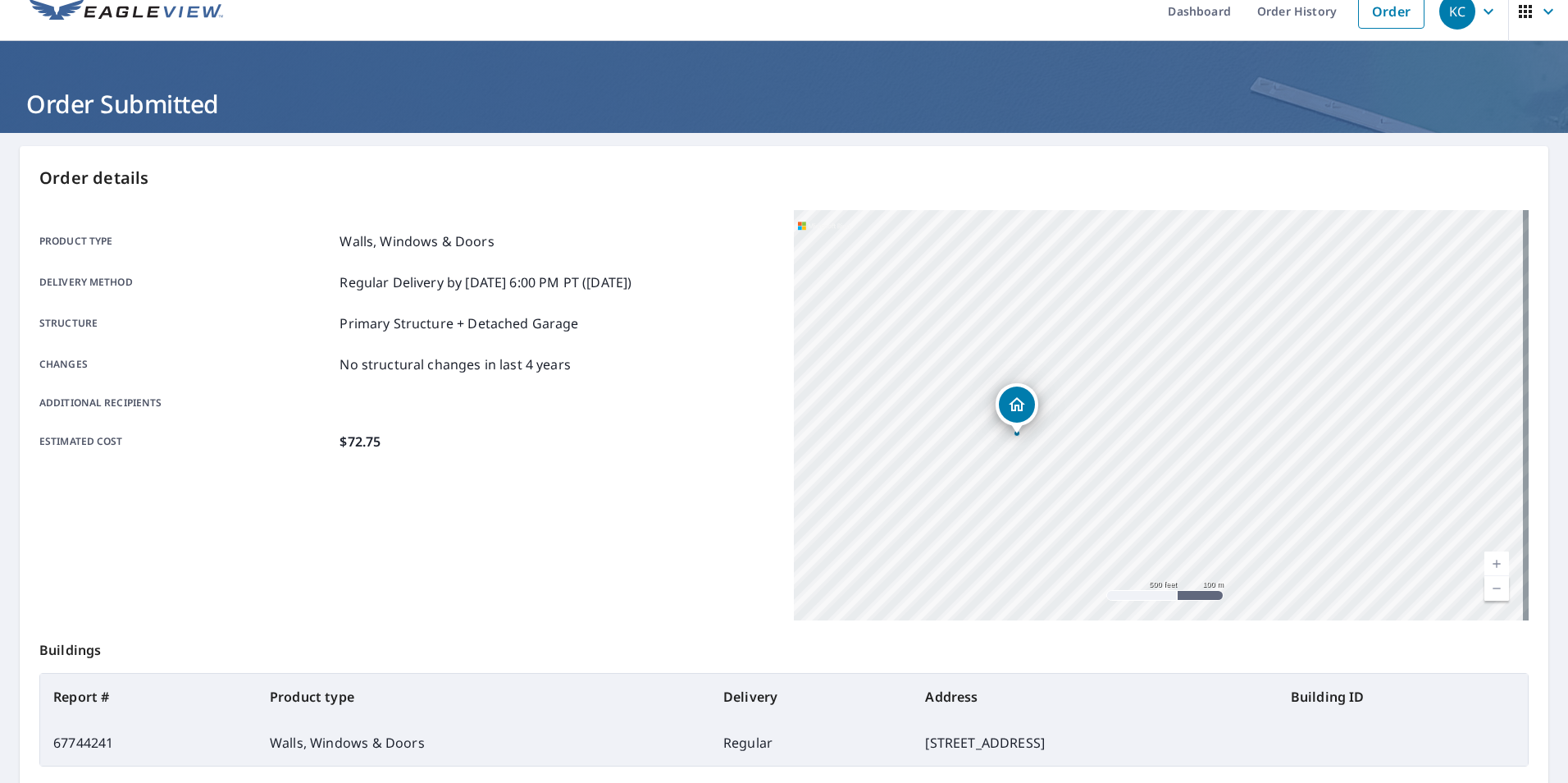
click at [482, 254] on div "Product type Walls, Windows & Doors Delivery method Regular Delivery by [DATE] …" at bounding box center [406, 342] width 735 height 220
drag, startPoint x: 482, startPoint y: 254, endPoint x: 502, endPoint y: 304, distance: 53.9
click at [502, 304] on div "Product type Walls, Windows & Doors Delivery method Regular Delivery by [DATE] …" at bounding box center [406, 342] width 735 height 220
drag, startPoint x: 502, startPoint y: 304, endPoint x: 595, endPoint y: 373, distance: 115.8
click at [594, 374] on div "Product type Walls, Windows & Doors Delivery method Regular Delivery by [DATE] …" at bounding box center [406, 342] width 735 height 220
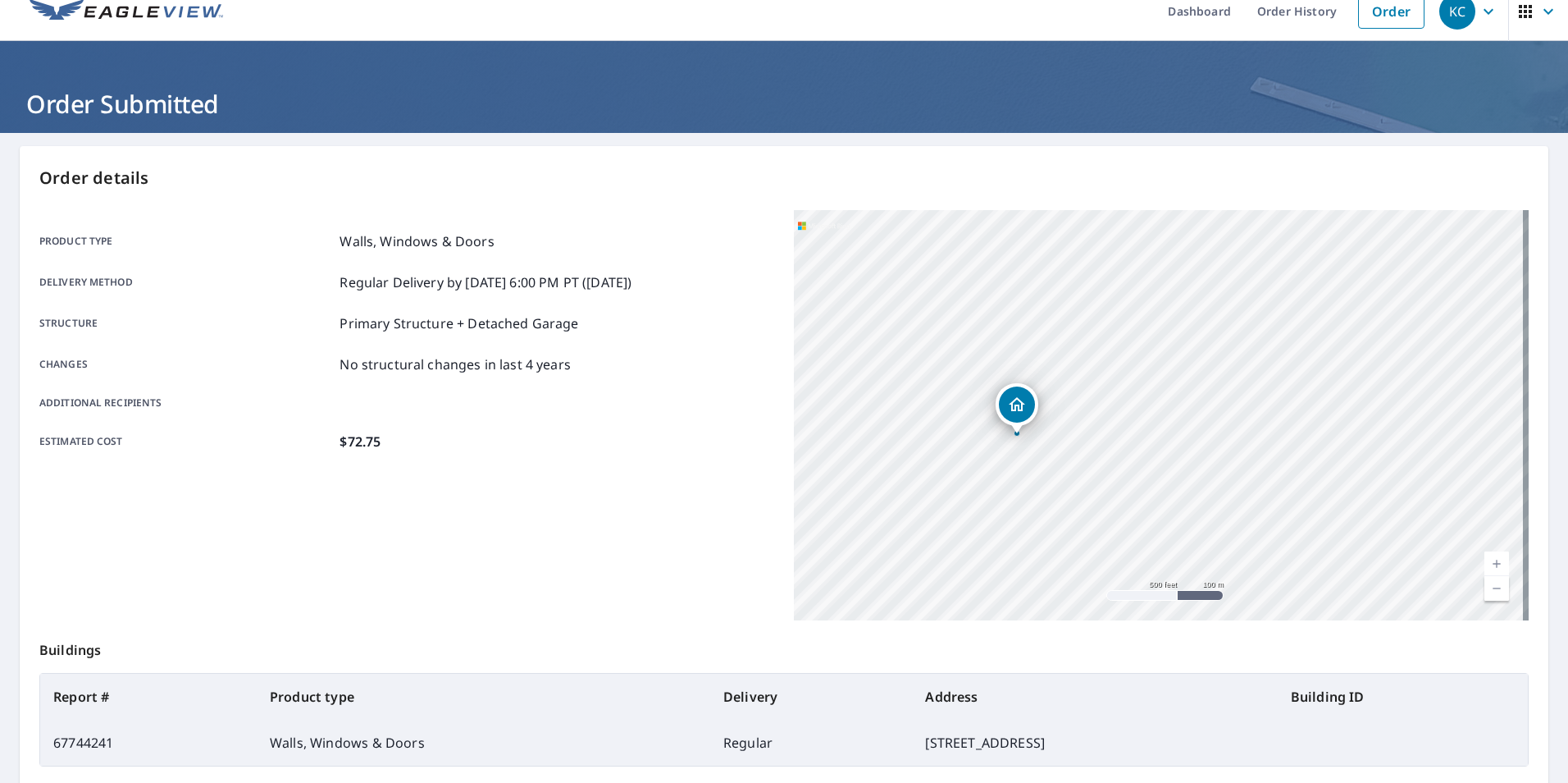
click at [596, 373] on div "Changes No structural changes in last 4 years" at bounding box center [406, 364] width 735 height 20
click at [595, 380] on div "Product type Walls, Windows & Doors Delivery method Regular Delivery by [DATE] …" at bounding box center [406, 342] width 735 height 220
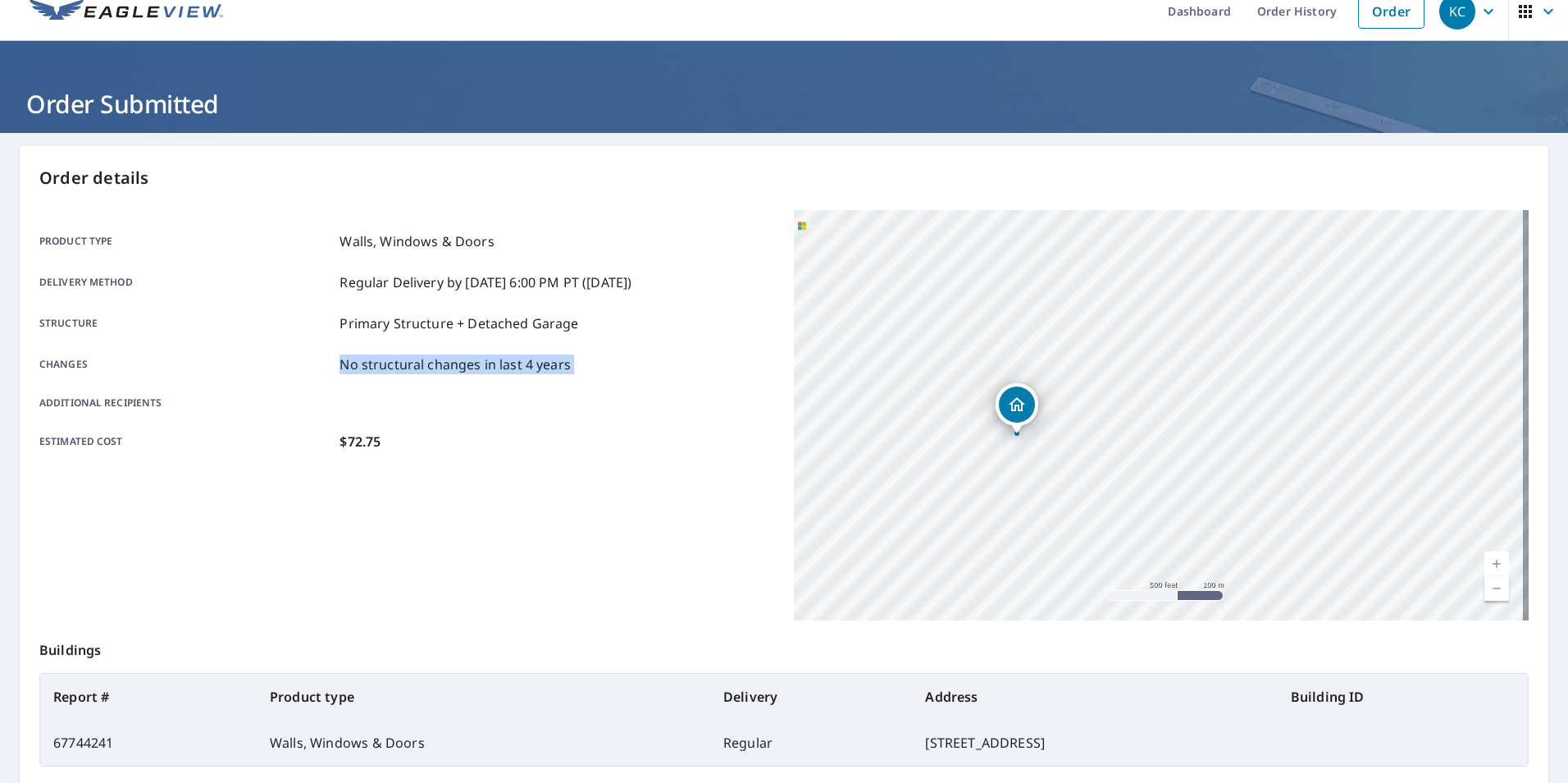
click at [595, 380] on div "Product type Walls, Windows & Doors Delivery method Regular Delivery by [DATE] …" at bounding box center [406, 342] width 735 height 220
drag, startPoint x: 595, startPoint y: 380, endPoint x: 548, endPoint y: 433, distance: 70.8
click at [547, 433] on div "Estimated cost $72.75" at bounding box center [406, 441] width 735 height 20
